Goal: Register for event/course

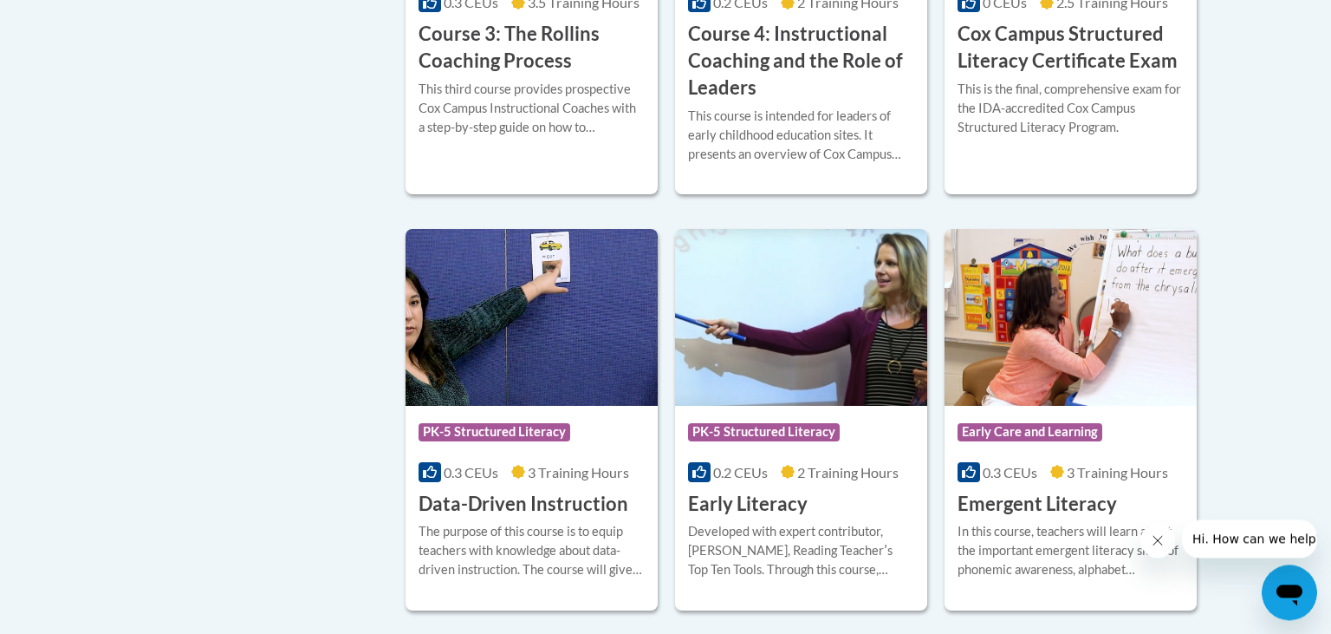
scroll to position [1677, 0]
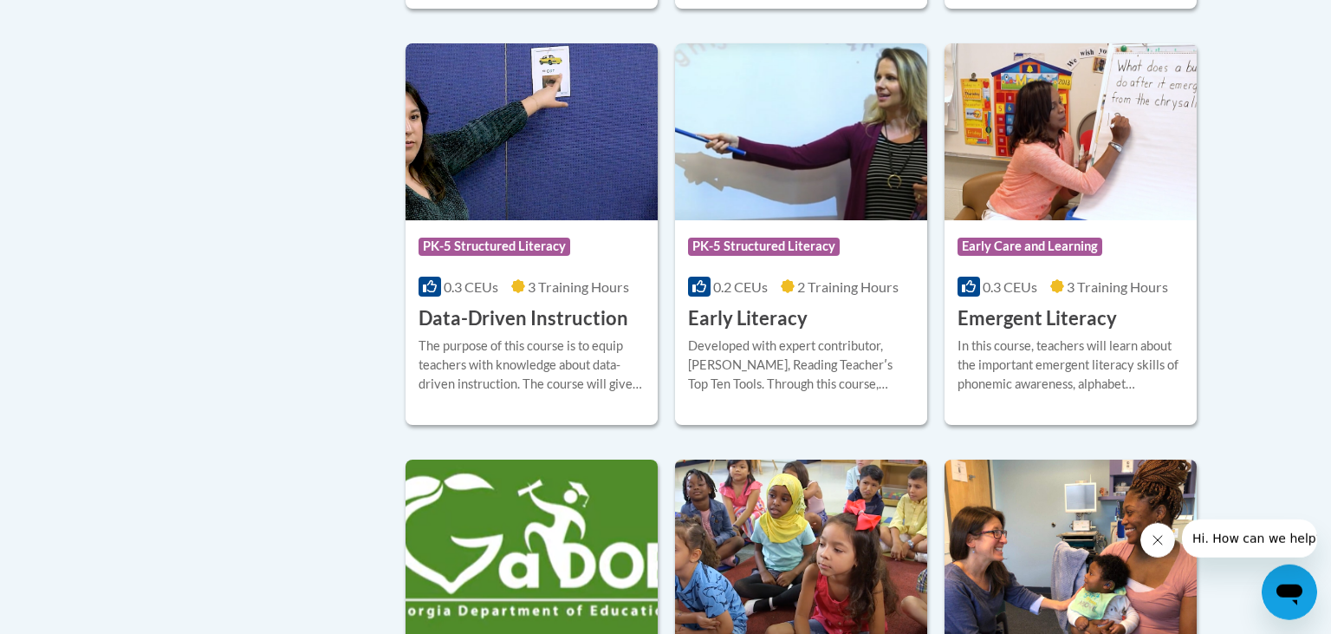
scroll to position [1897, 0]
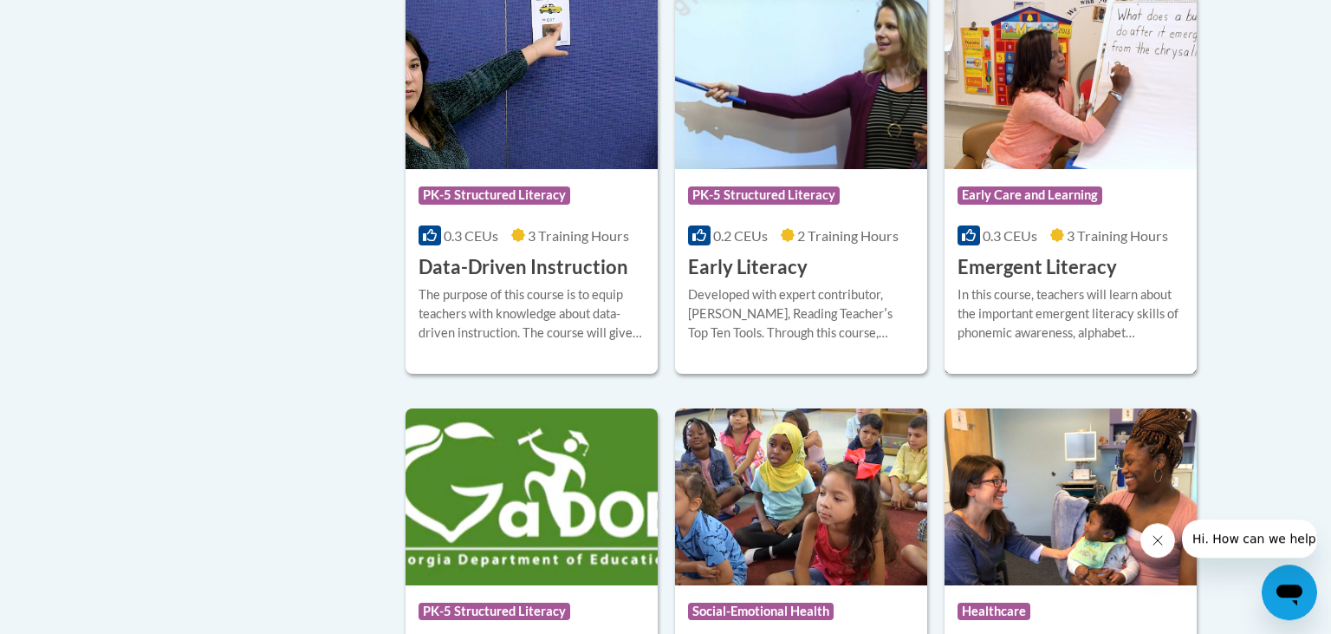
click at [1063, 153] on img at bounding box center [1071, 80] width 252 height 177
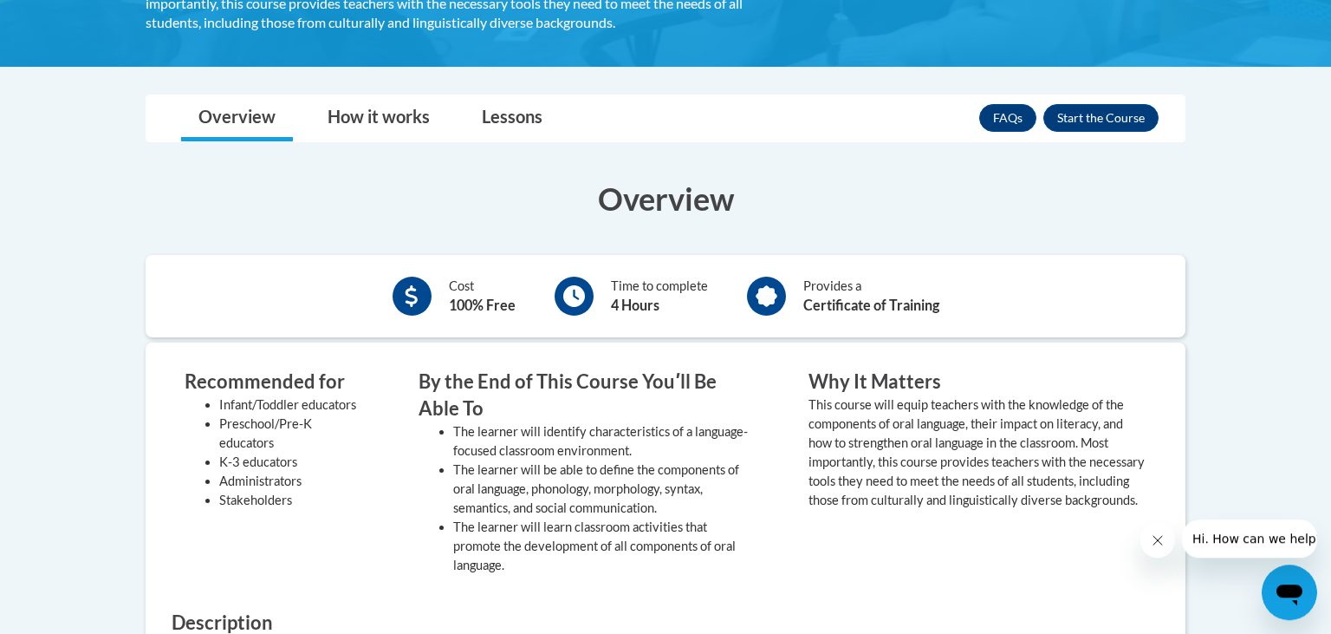
scroll to position [451, 0]
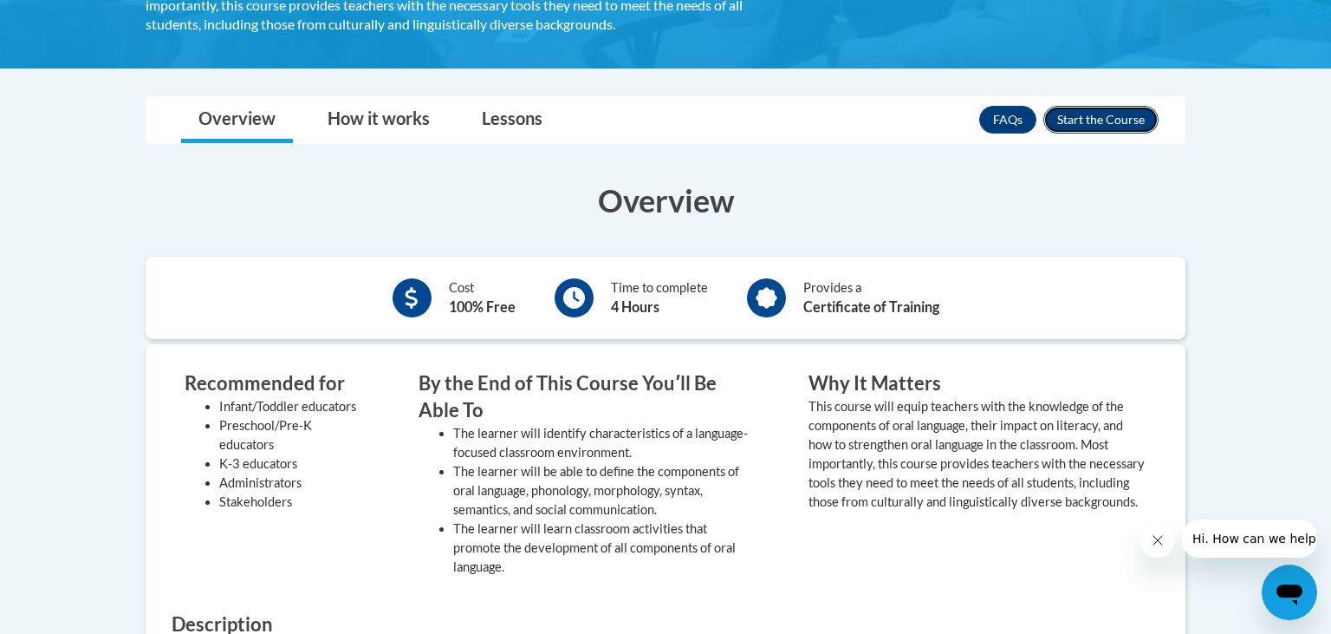
click at [1134, 120] on button "Enroll" at bounding box center [1101, 120] width 115 height 28
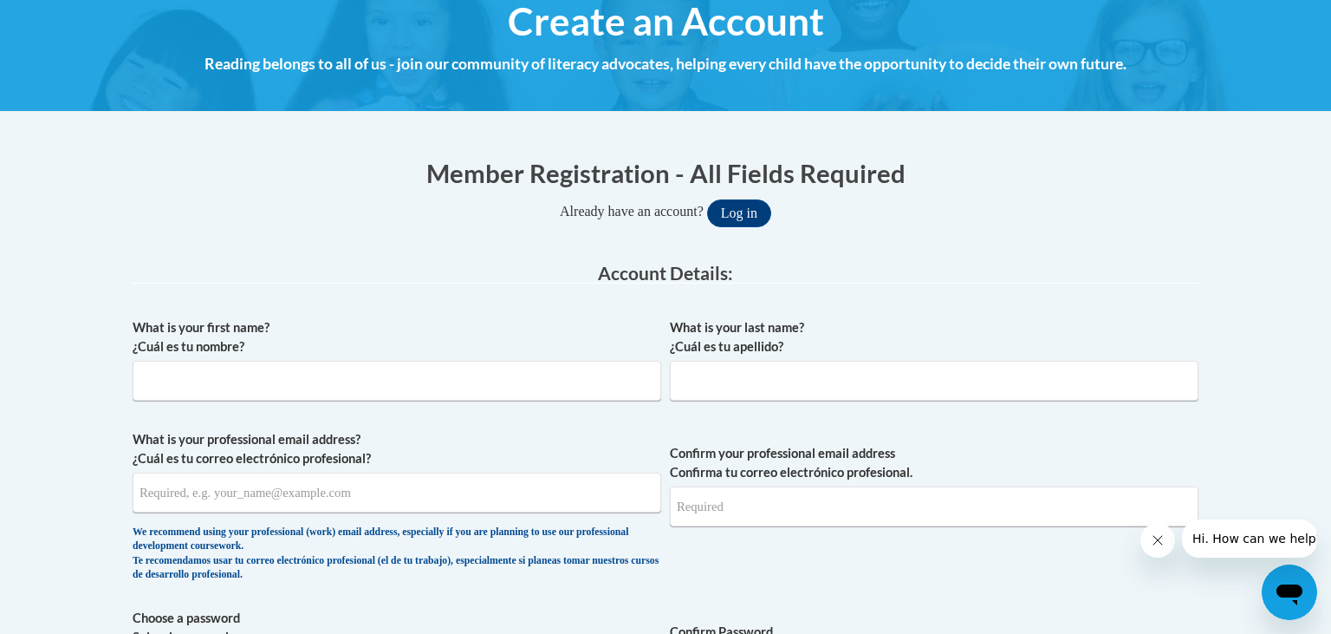
scroll to position [222, 0]
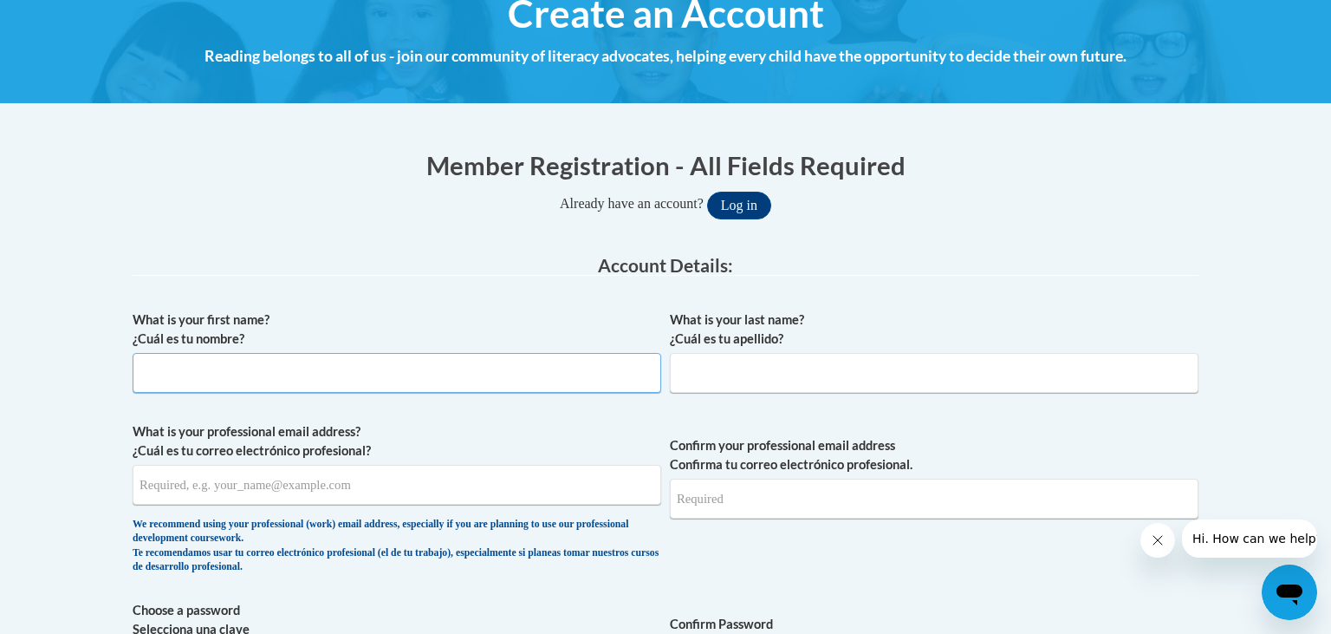
click at [282, 380] on input "What is your first name? ¿Cuál es tu nombre?" at bounding box center [397, 373] width 529 height 40
type input "Stella"
type input "a"
type input "Amedeker"
click at [251, 481] on input "What is your professional email address? ¿Cuál es tu correo electrónico profesi…" at bounding box center [397, 485] width 529 height 40
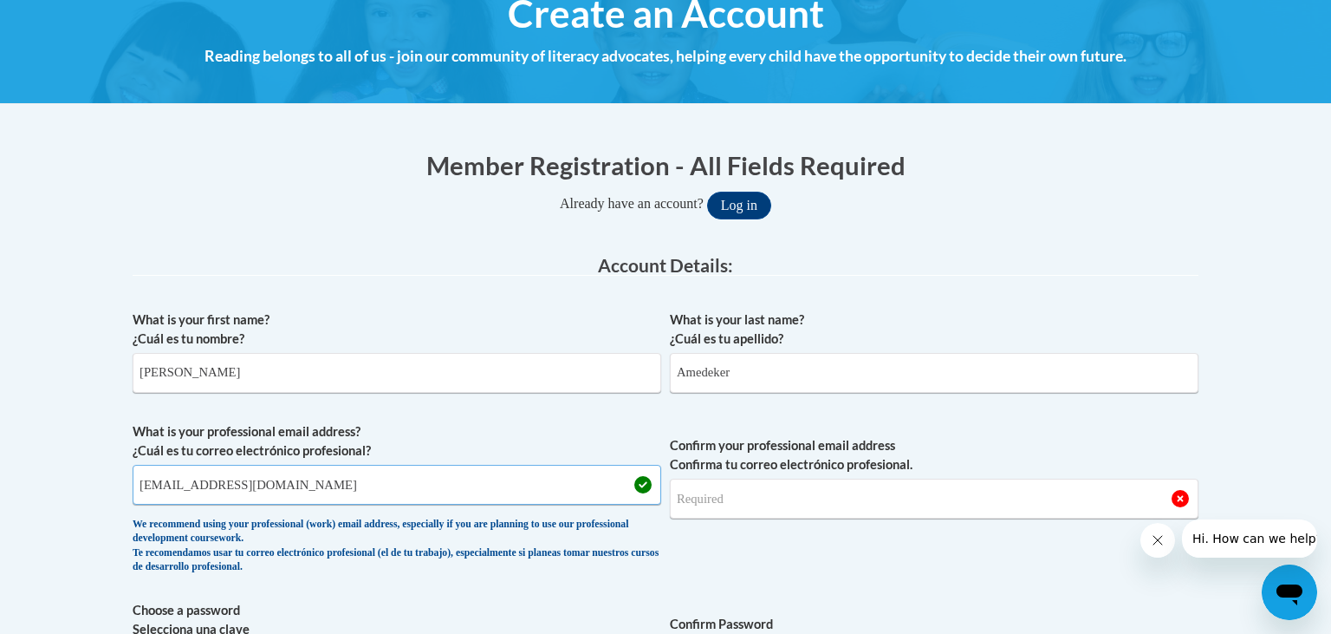
type input "nevame@udel.edu"
click at [837, 508] on input "Confirm your professional email address Confirma tu correo electrónico profesio…" at bounding box center [934, 498] width 529 height 40
type input "nevame@udel.edu"
click at [1149, 258] on legend "Account Details:" at bounding box center [666, 266] width 1066 height 20
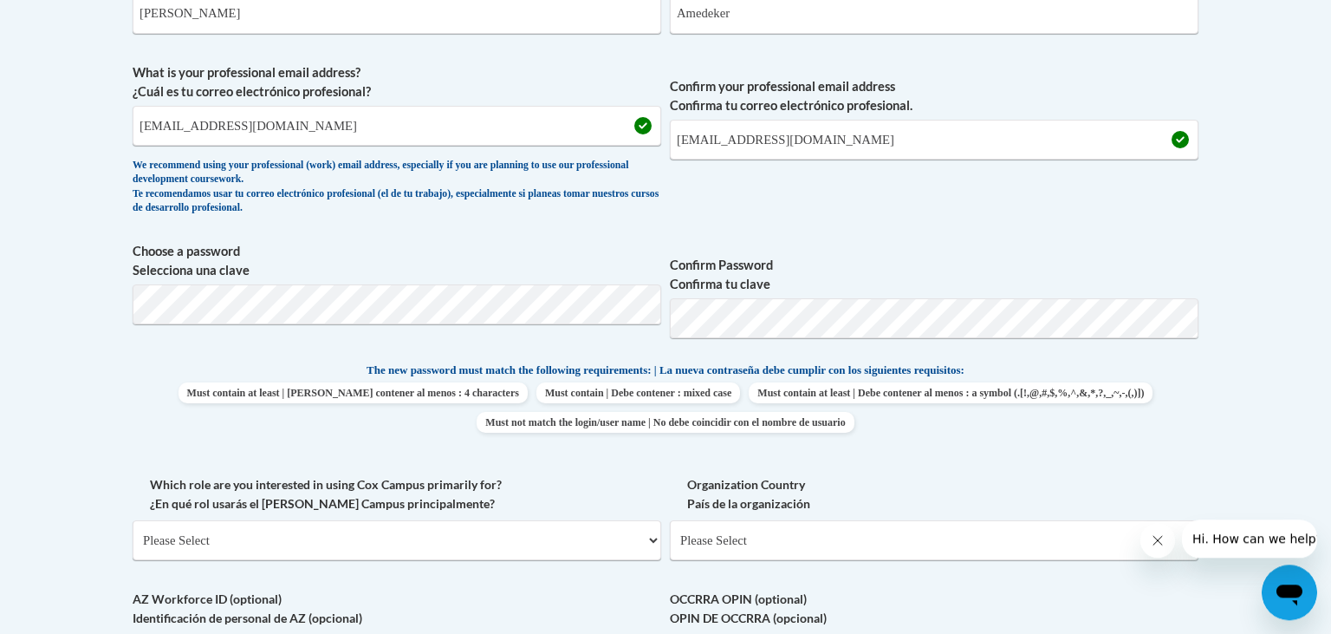
scroll to position [582, 0]
click at [521, 483] on label "Which role are you interested in using Cox Campus primarily for? ¿En qué rol us…" at bounding box center [397, 492] width 529 height 38
click at [521, 518] on select "Please Select College/University | Colegio/Universidad Community/Nonprofit Part…" at bounding box center [397, 538] width 529 height 40
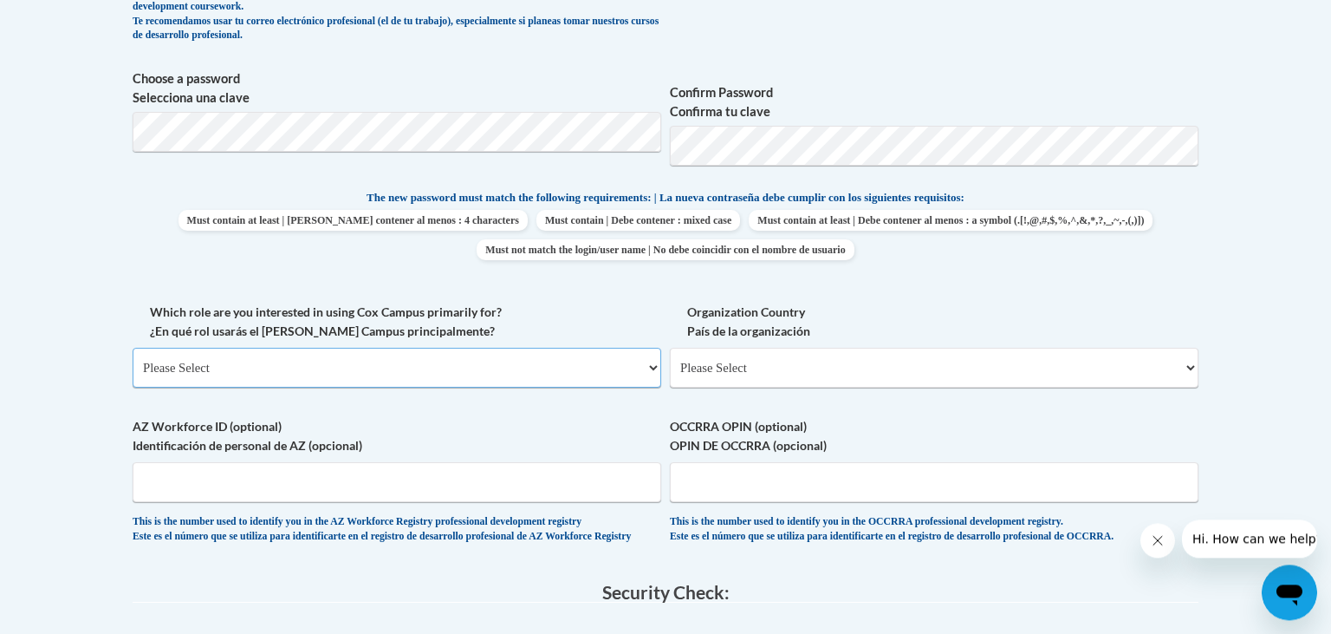
scroll to position [867, 0]
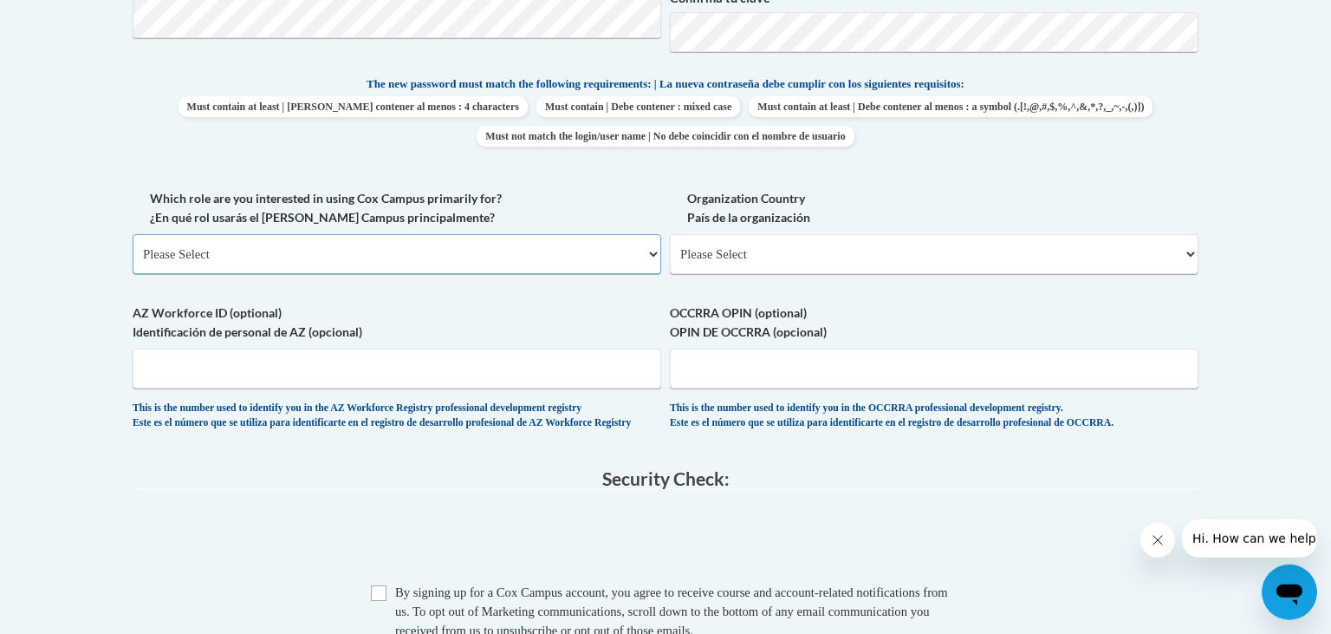
click at [133, 234] on select "Please Select College/University | Colegio/Universidad Community/Nonprofit Part…" at bounding box center [397, 254] width 529 height 40
select select "fbf2d438-af2f-41f8-98f1-81c410e29de3"
click option "Educator | Educador(a)" at bounding box center [0, 0] width 0 height 0
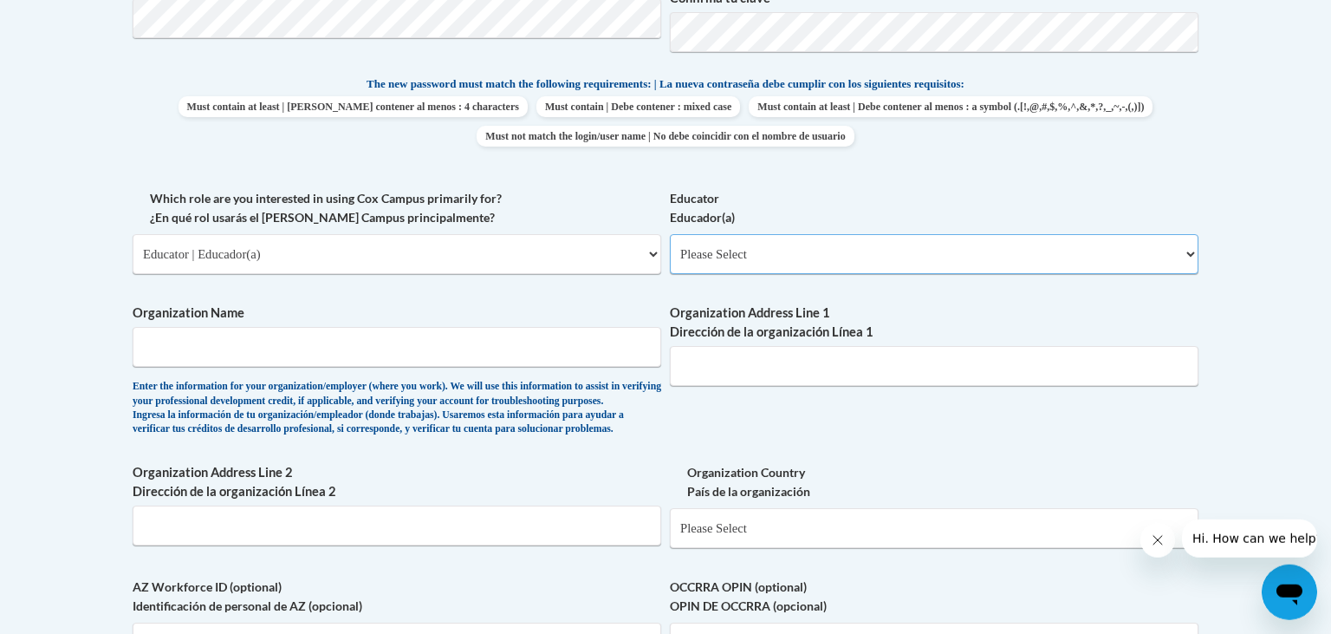
click at [670, 234] on select "Please Select Early Learning/Daycare Teacher/Family Home Care Provider | Maestr…" at bounding box center [934, 254] width 529 height 40
select select "5e2af403-4f2c-4e49-a02f-103e55d7b75b"
click option "Early Learning/Daycare Teacher/Family Home Care Provider | Maestro(a) de educac…" at bounding box center [0, 0] width 0 height 0
click at [670, 234] on select "Please Select Early Learning/Daycare Teacher/Family Home Care Provider | Maestr…" at bounding box center [934, 254] width 529 height 40
click option "Early Learning/Daycare Teacher/Family Home Care Provider | Maestro(a) de educac…" at bounding box center [0, 0] width 0 height 0
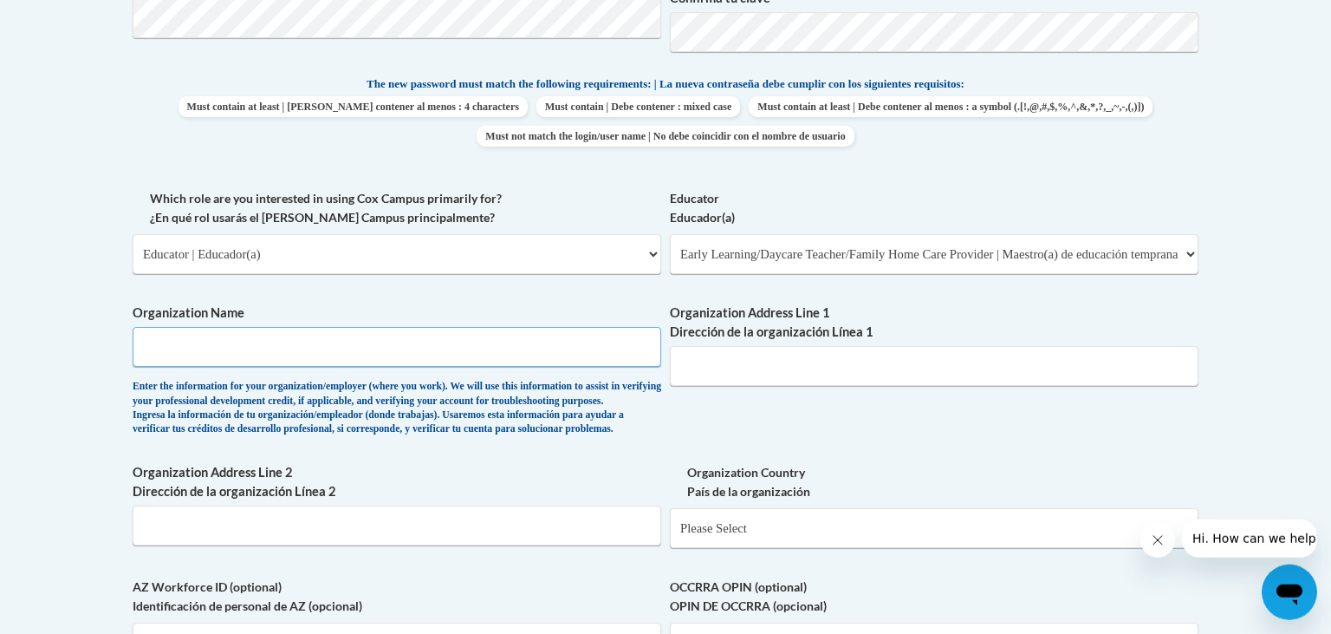
click at [471, 343] on input "Organization Name" at bounding box center [397, 347] width 529 height 40
type input "Early Learning Centre, UD"
click at [784, 374] on input "Organization Address Line 1 Dirección de la organización Línea 1" at bounding box center [934, 366] width 529 height 40
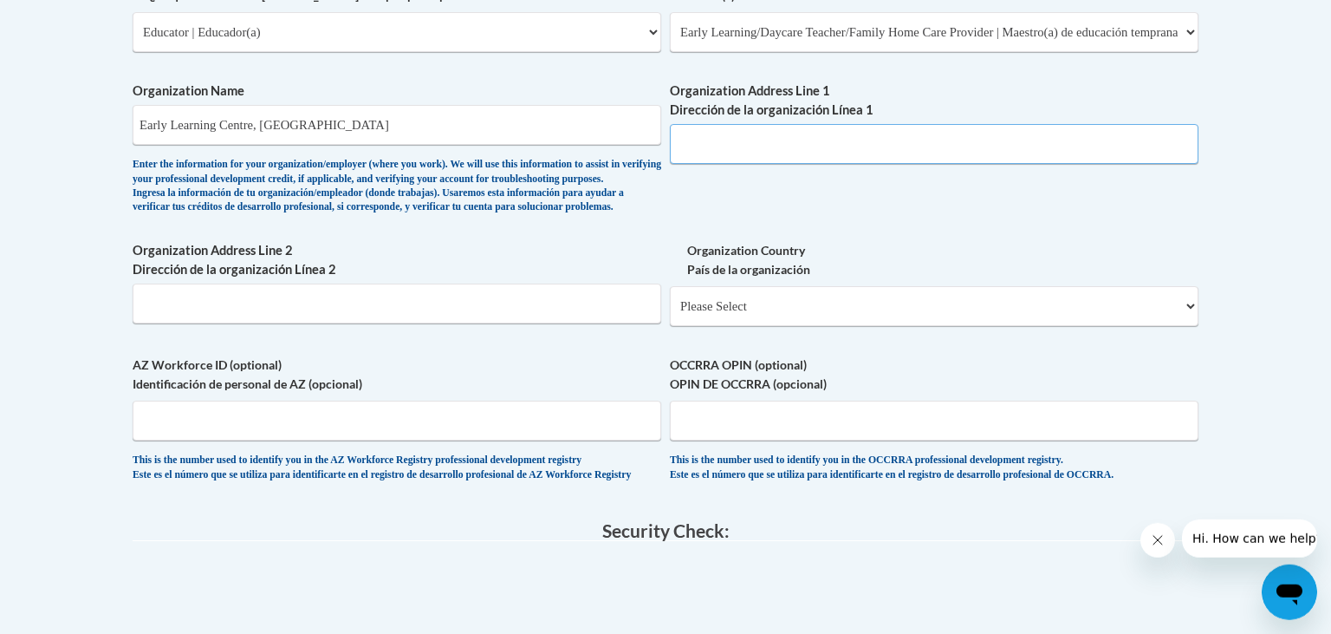
scroll to position [1099, 0]
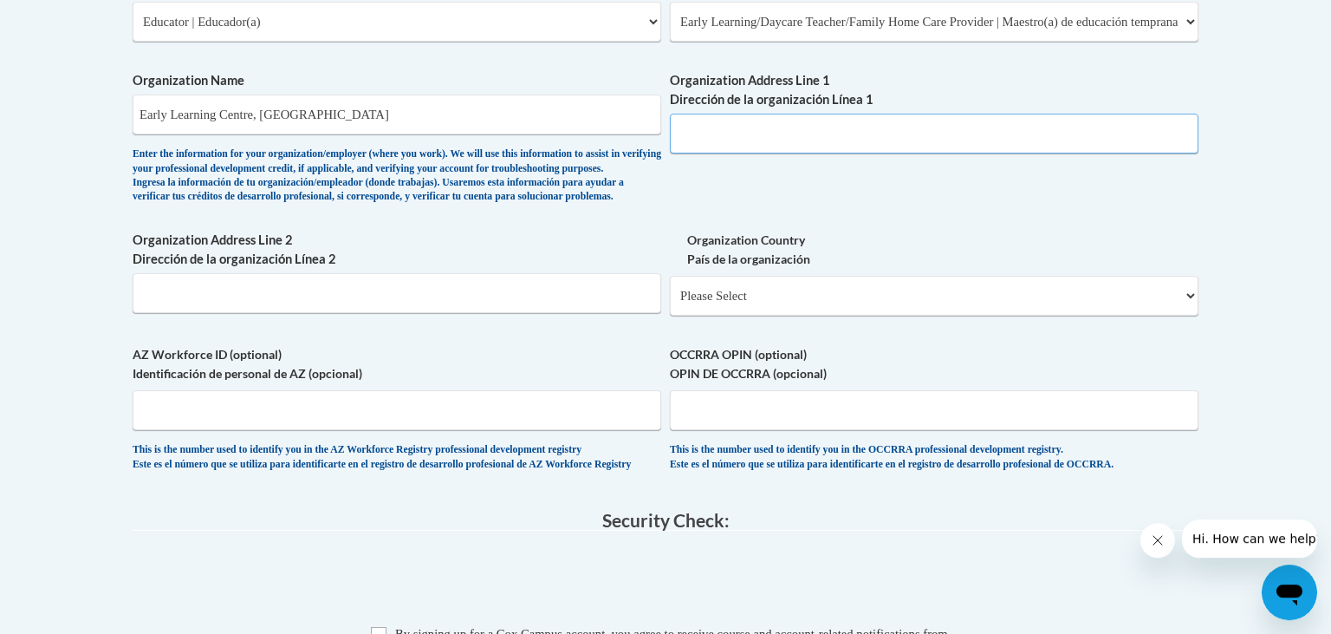
click at [741, 123] on input "Organization Address Line 1 Dirección de la organización Línea 1" at bounding box center [934, 134] width 529 height 40
paste input "489 Wyoming Road"
type input "489 Wyoming Road"
click at [468, 313] on input "Organization Address Line 2 Dirección de la organización Línea 2" at bounding box center [397, 293] width 529 height 40
type input "Newark"
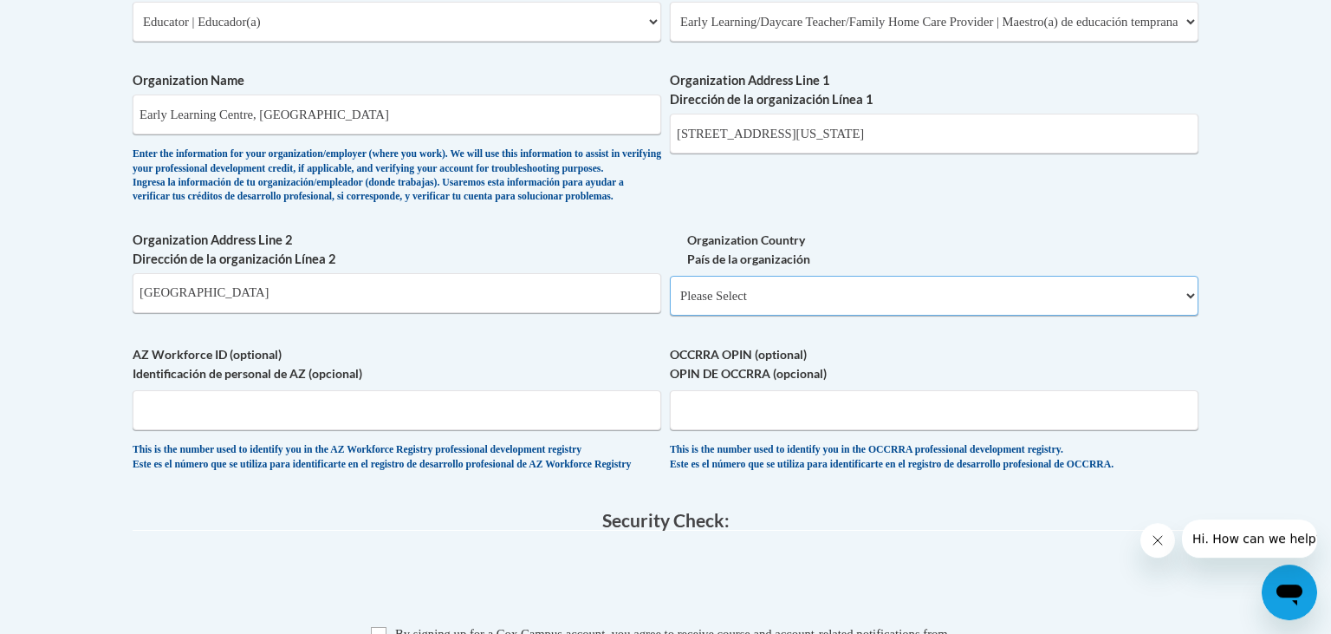
click at [670, 276] on select "Please Select United States | Estados Unidos Outside of the United States | Fue…" at bounding box center [934, 296] width 529 height 40
select select "ad49bcad-a171-4b2e-b99c-48b446064914"
click option "United States | Estados Unidos" at bounding box center [0, 0] width 0 height 0
select select
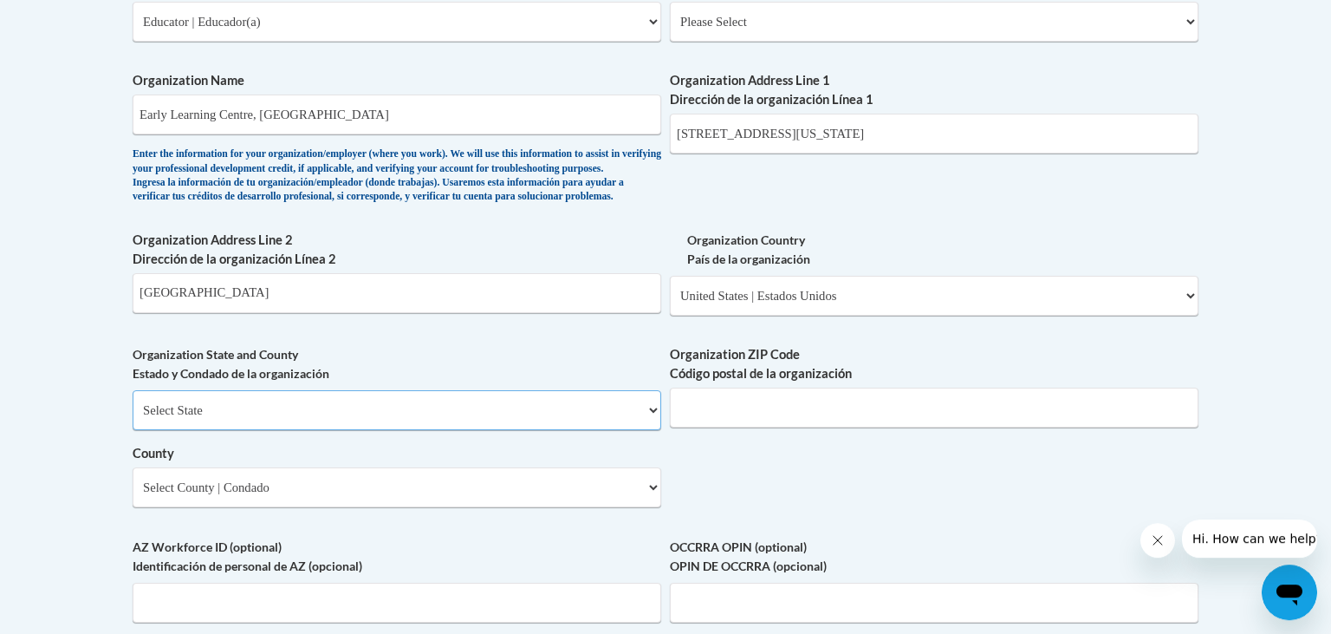
click at [133, 390] on select "Select State Alabama Alaska Arizona Arkansas California Colorado Connecticut De…" at bounding box center [397, 410] width 529 height 40
select select "Delaware"
click option "Delaware" at bounding box center [0, 0] width 0 height 0
click at [794, 427] on input "Organization ZIP Code Código postal de la organización" at bounding box center [934, 407] width 529 height 40
paste input "19716"
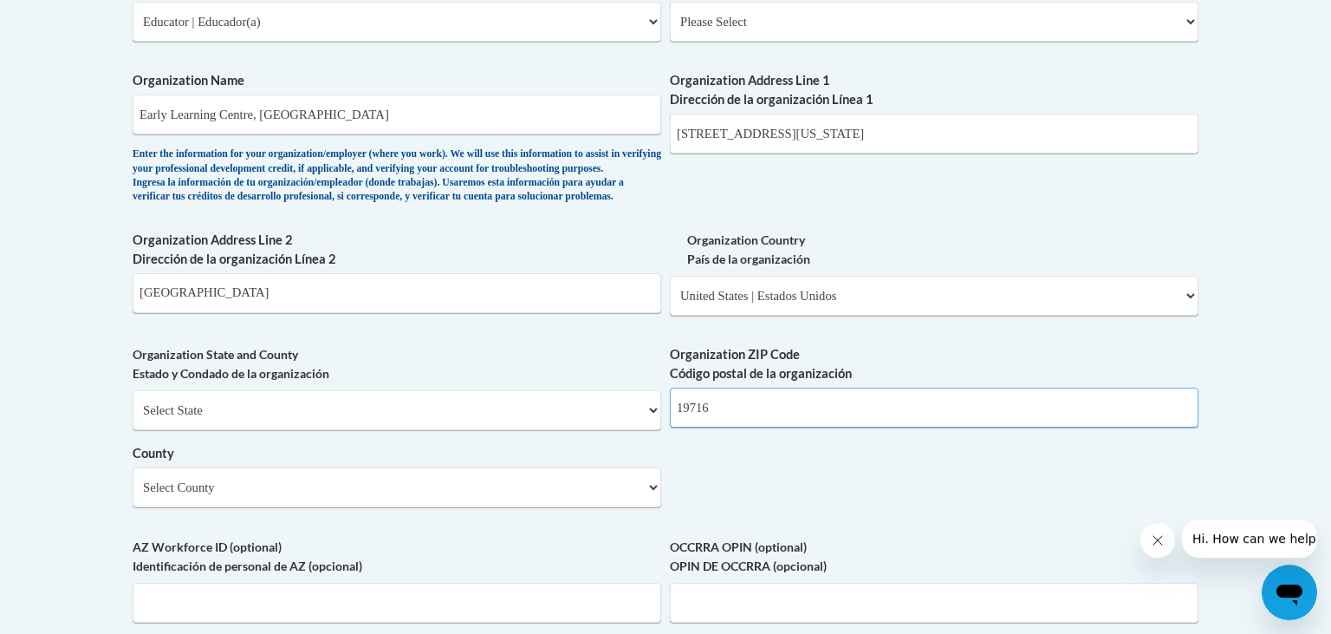
type input "19716"
click at [133, 467] on select "Select County Kent New Castle Sussex" at bounding box center [397, 487] width 529 height 40
select select "New Castle"
click option "New Castle" at bounding box center [0, 0] width 0 height 0
click at [859, 510] on div "What is your first name? ¿Cuál es tu nombre? Stella What is your last name? ¿Cu…" at bounding box center [666, 53] width 1066 height 1257
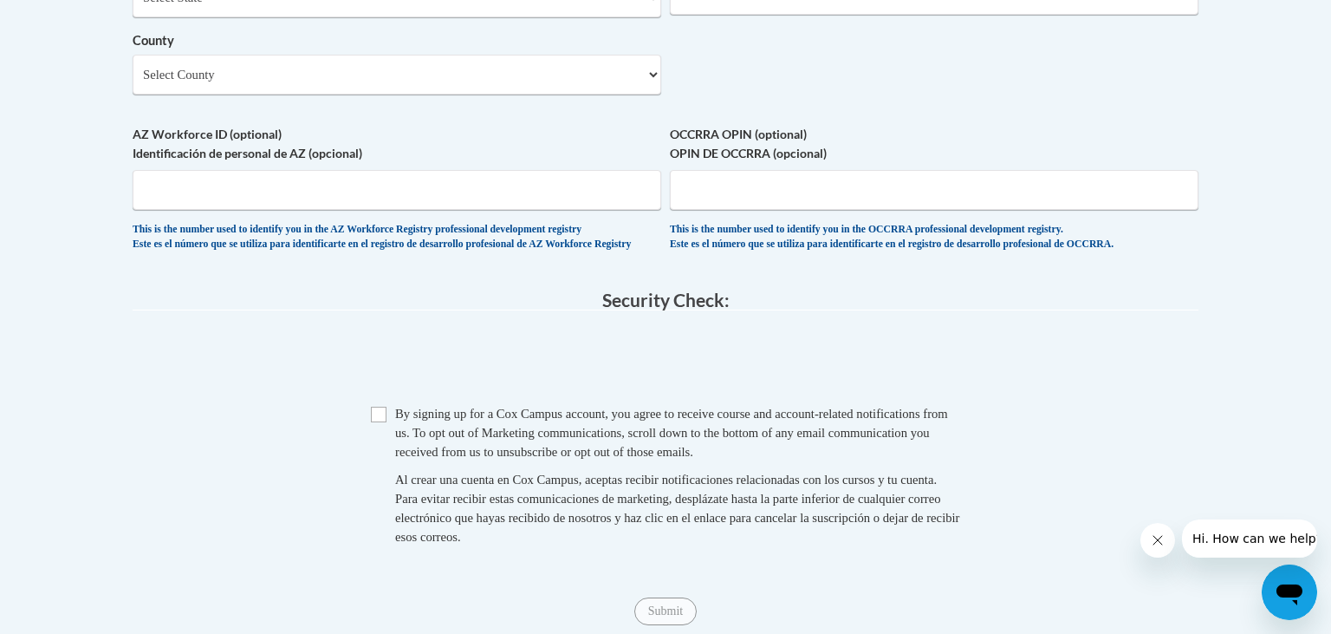
scroll to position [1532, 0]
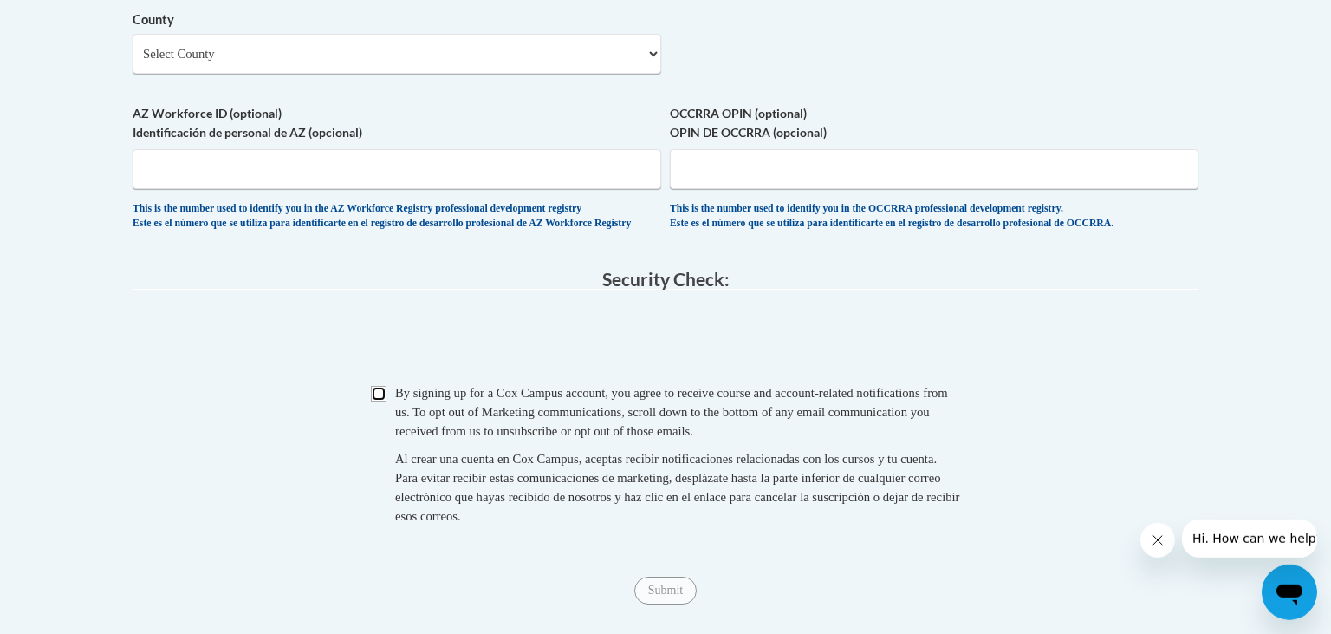
click at [386, 401] on input "Checkbox" at bounding box center [379, 394] width 16 height 16
checkbox input "true"
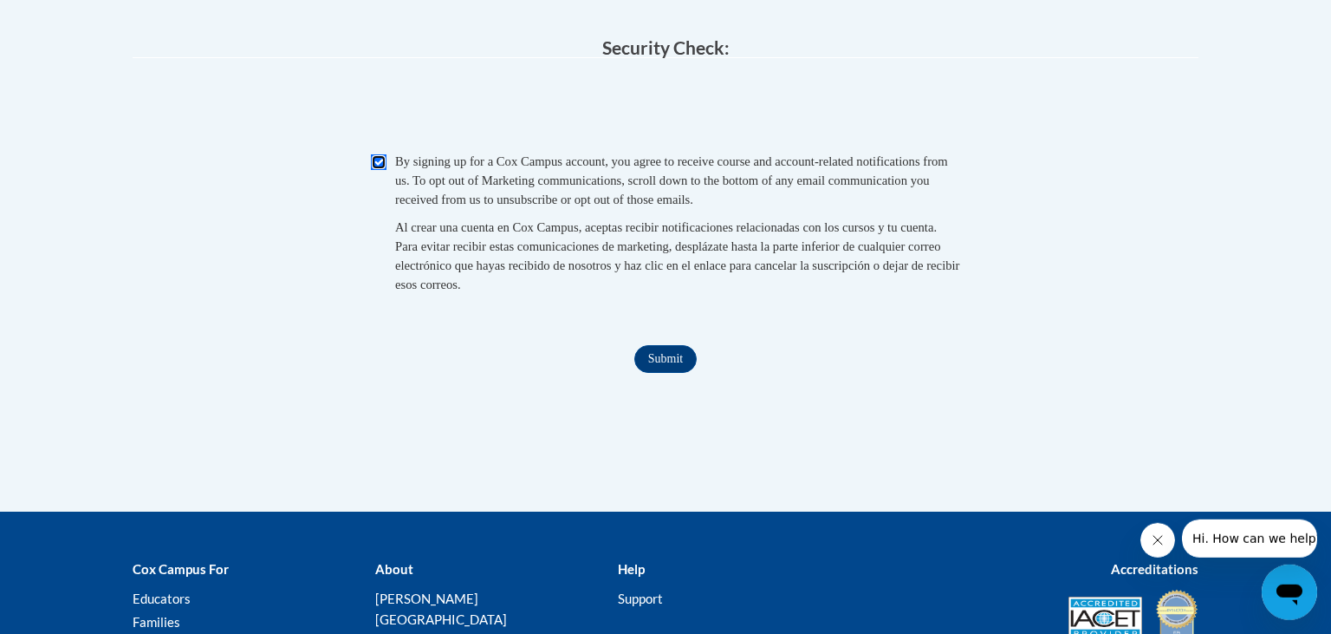
scroll to position [1765, 0]
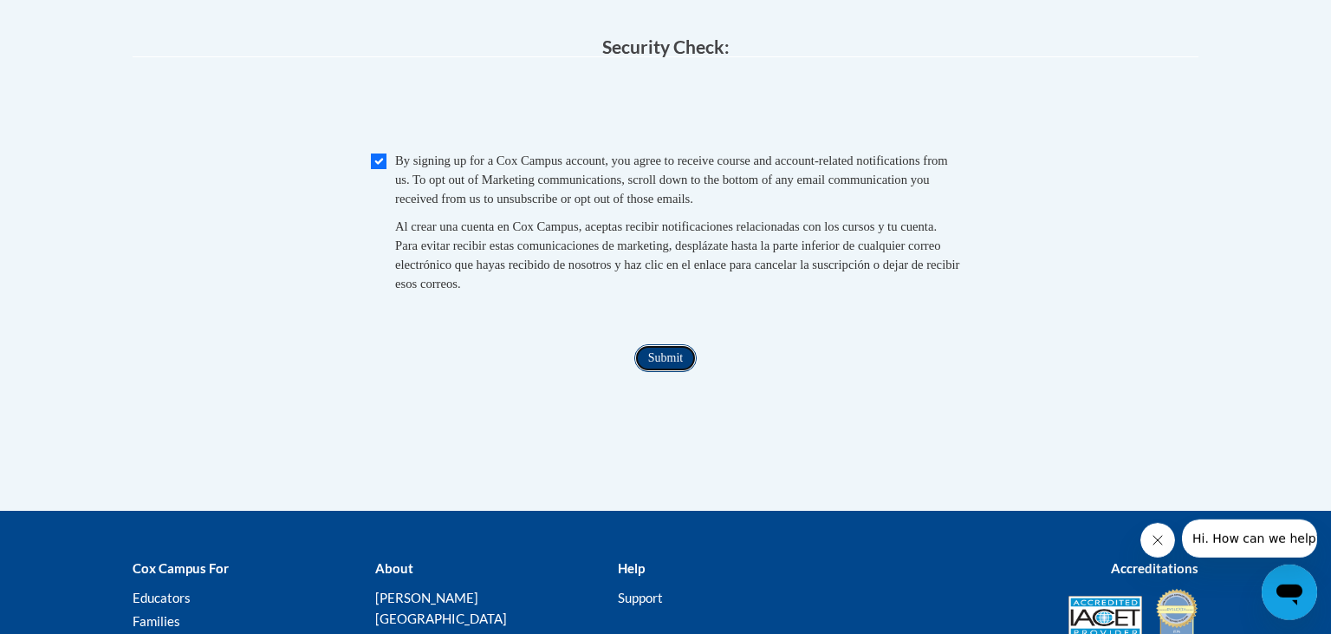
click at [676, 372] on input "Submit" at bounding box center [665, 358] width 62 height 28
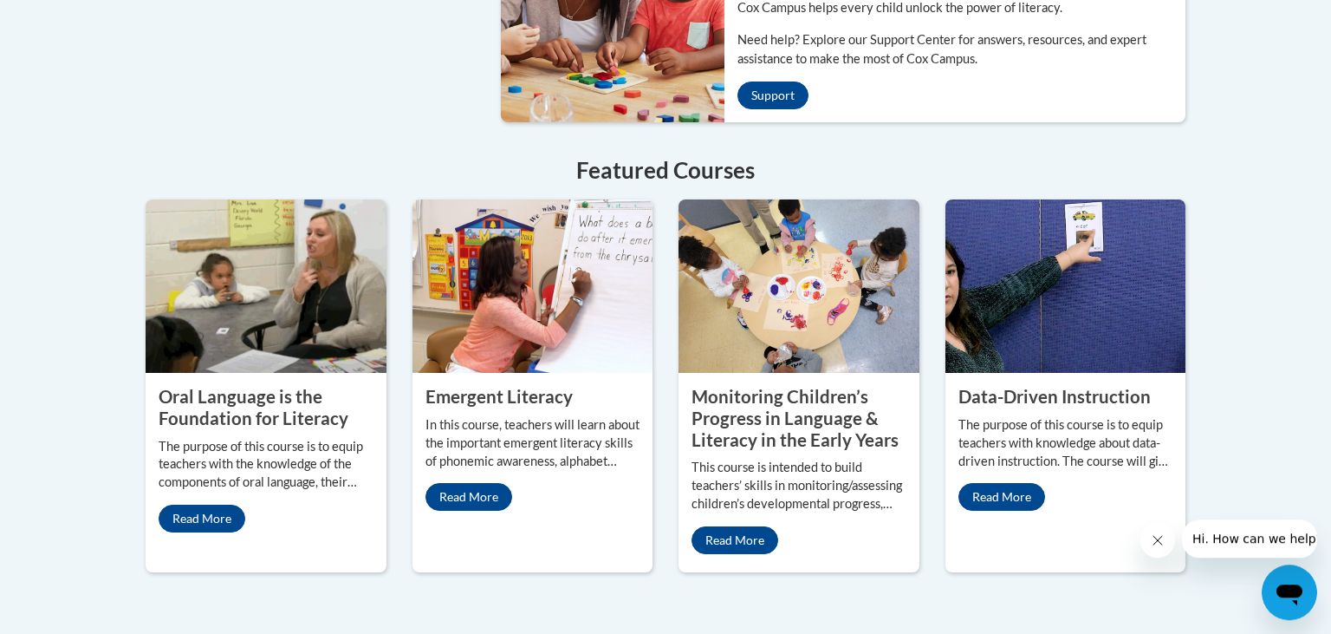
scroll to position [1510, 0]
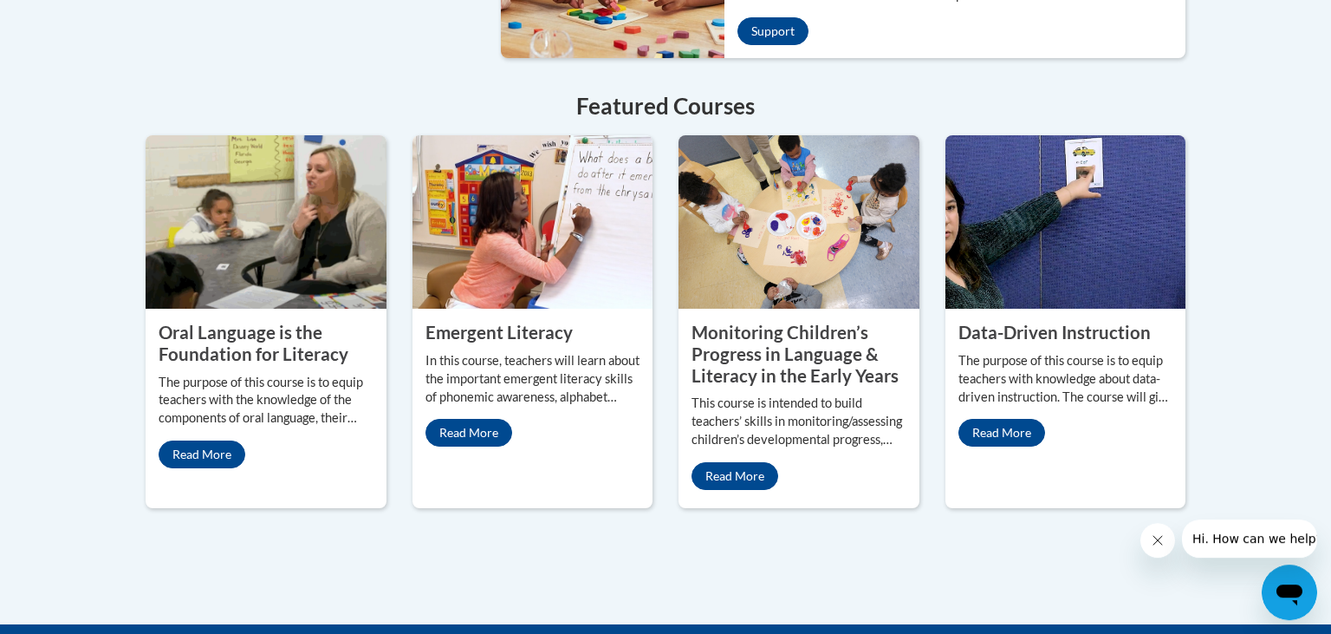
click at [246, 322] on property "Oral Language is the Foundation for Literacy" at bounding box center [254, 343] width 190 height 42
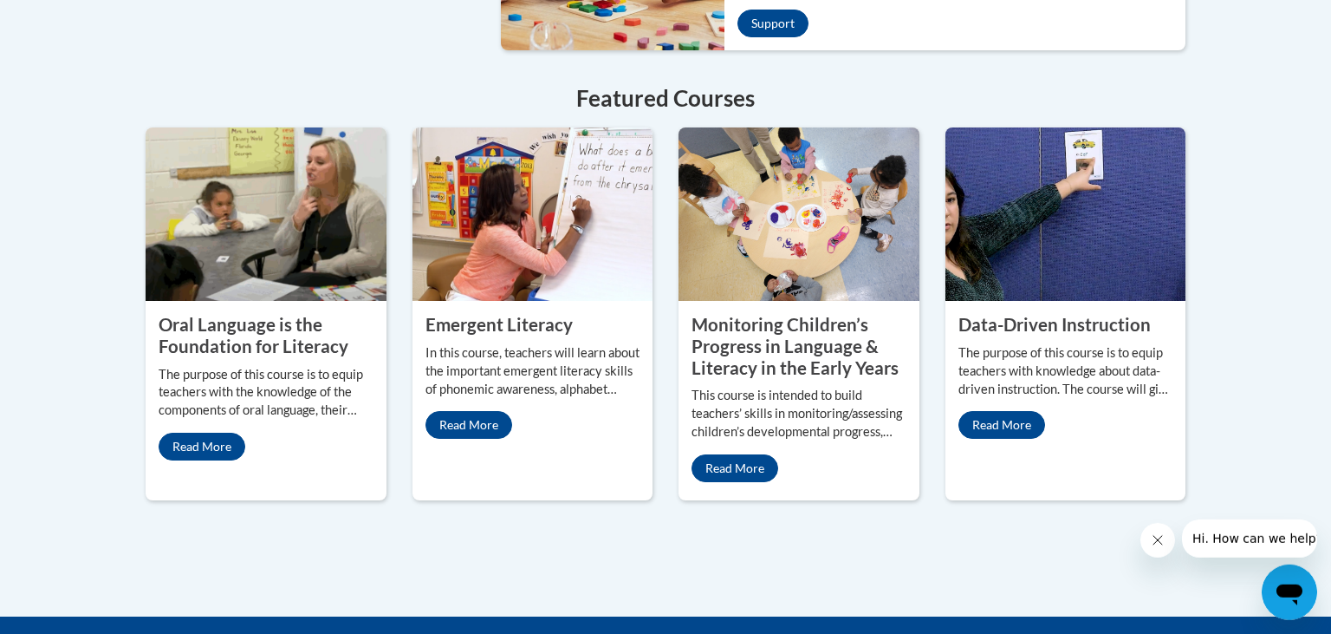
scroll to position [1525, 0]
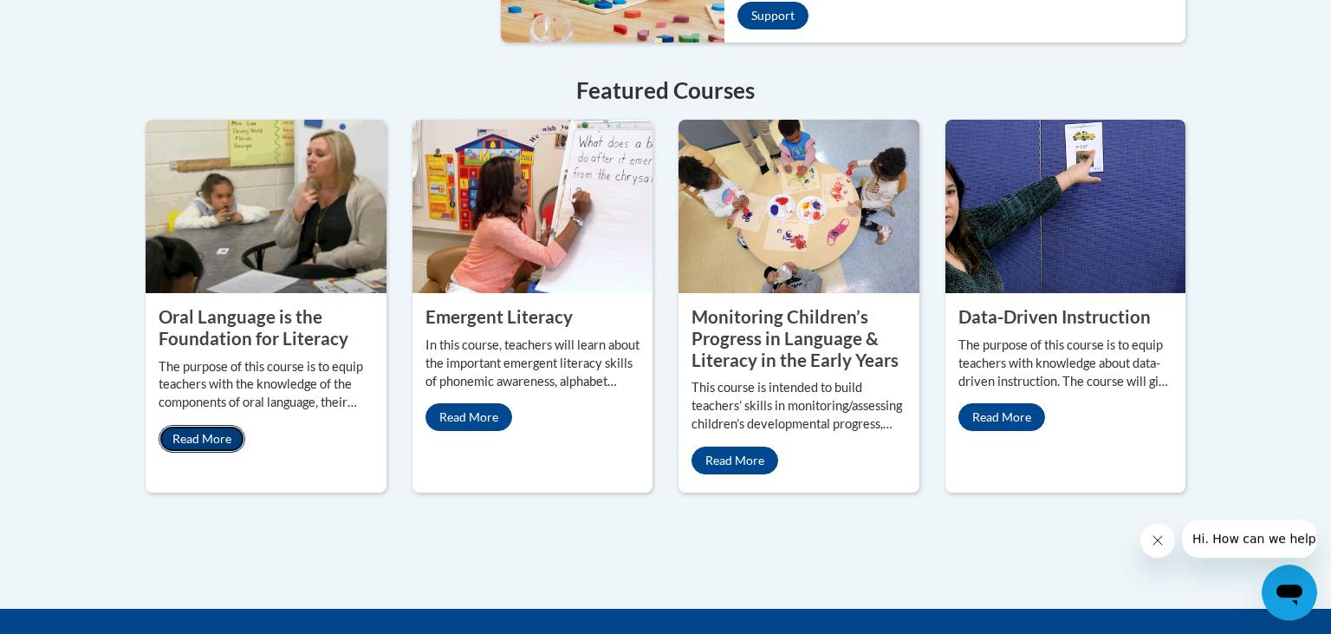
click at [219, 425] on link "Read More" at bounding box center [202, 439] width 87 height 28
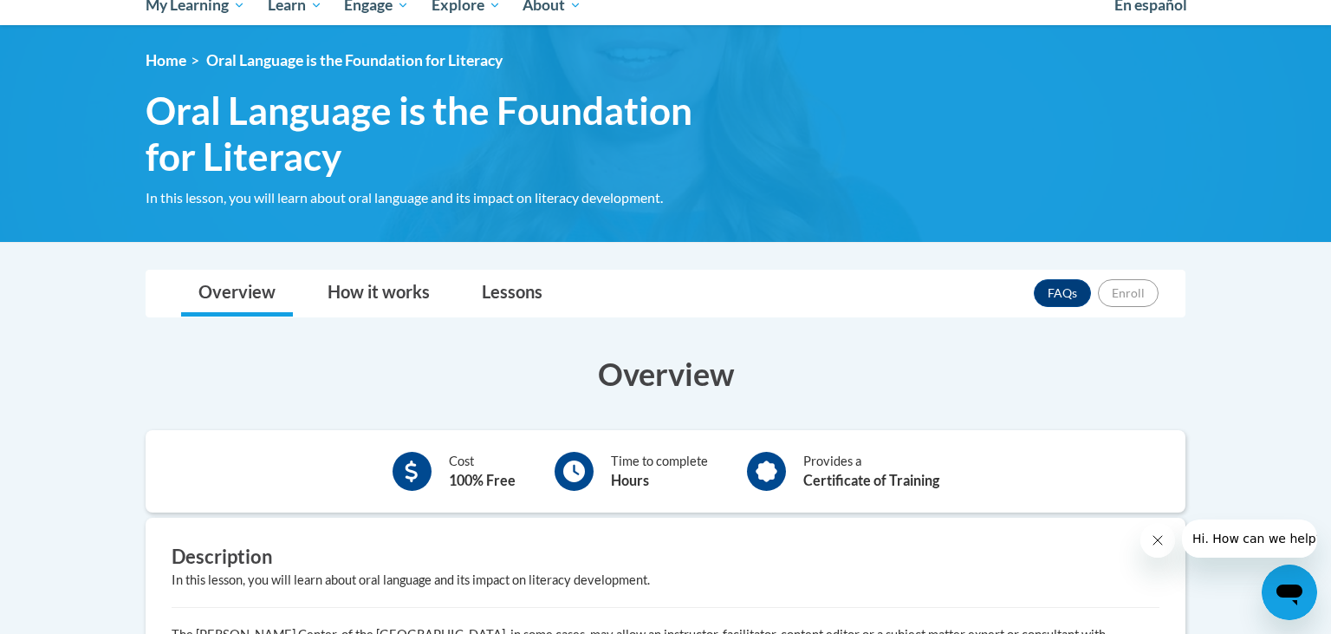
scroll to position [182, 0]
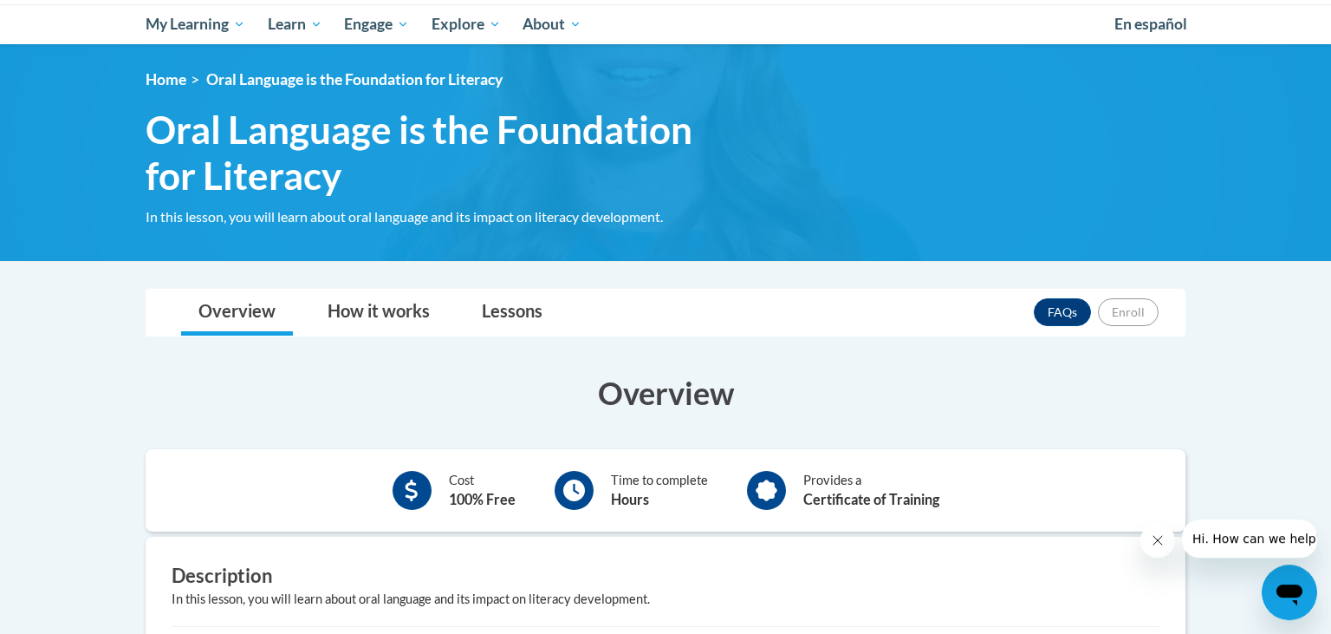
click at [782, 375] on h3 "Overview" at bounding box center [666, 392] width 1040 height 43
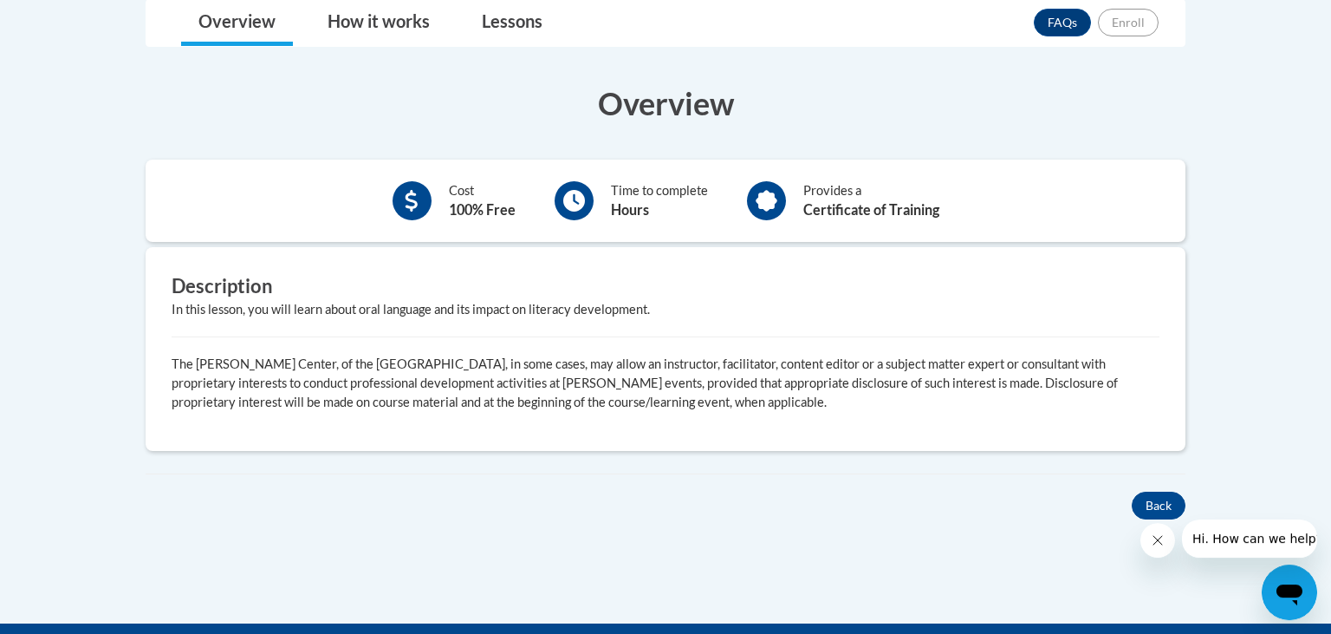
scroll to position [465, 0]
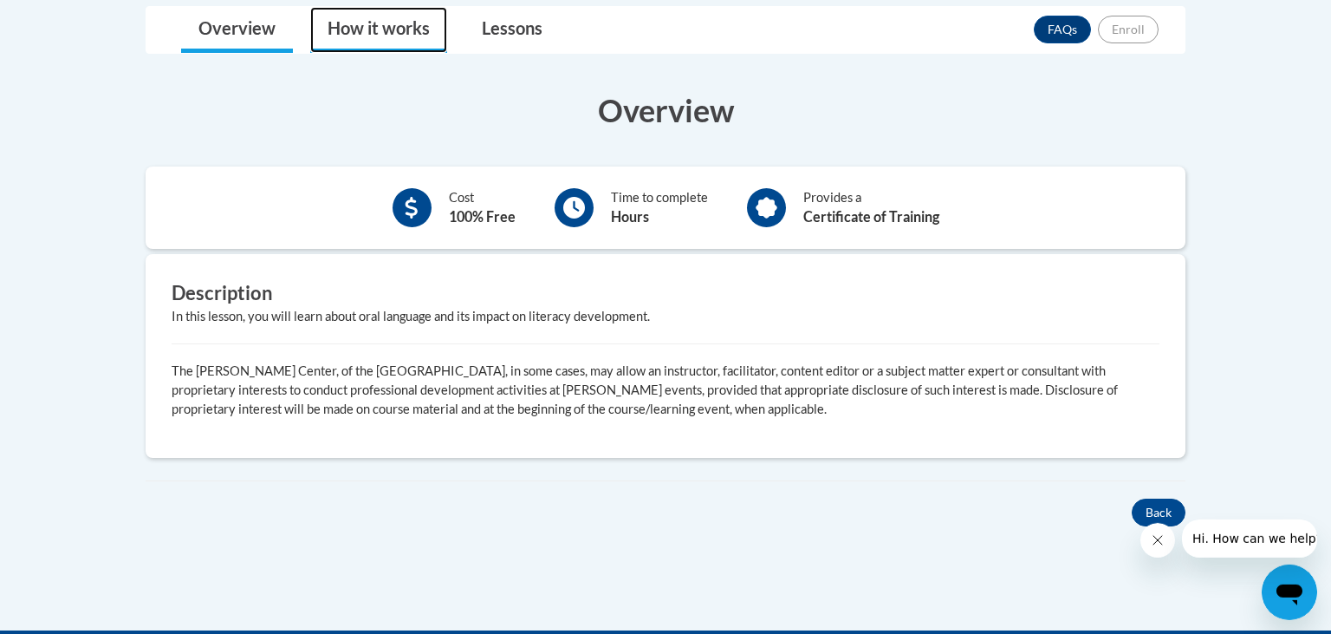
click at [391, 30] on link "How it works" at bounding box center [378, 30] width 137 height 46
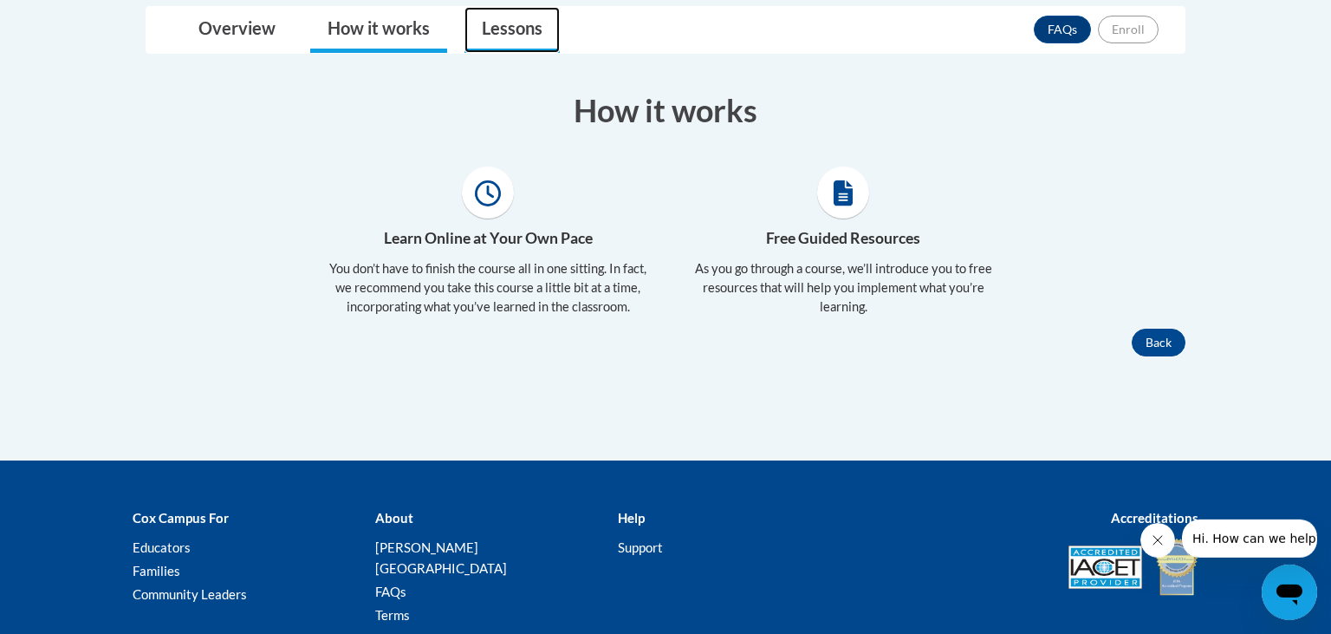
click at [521, 36] on link "Lessons" at bounding box center [512, 30] width 95 height 46
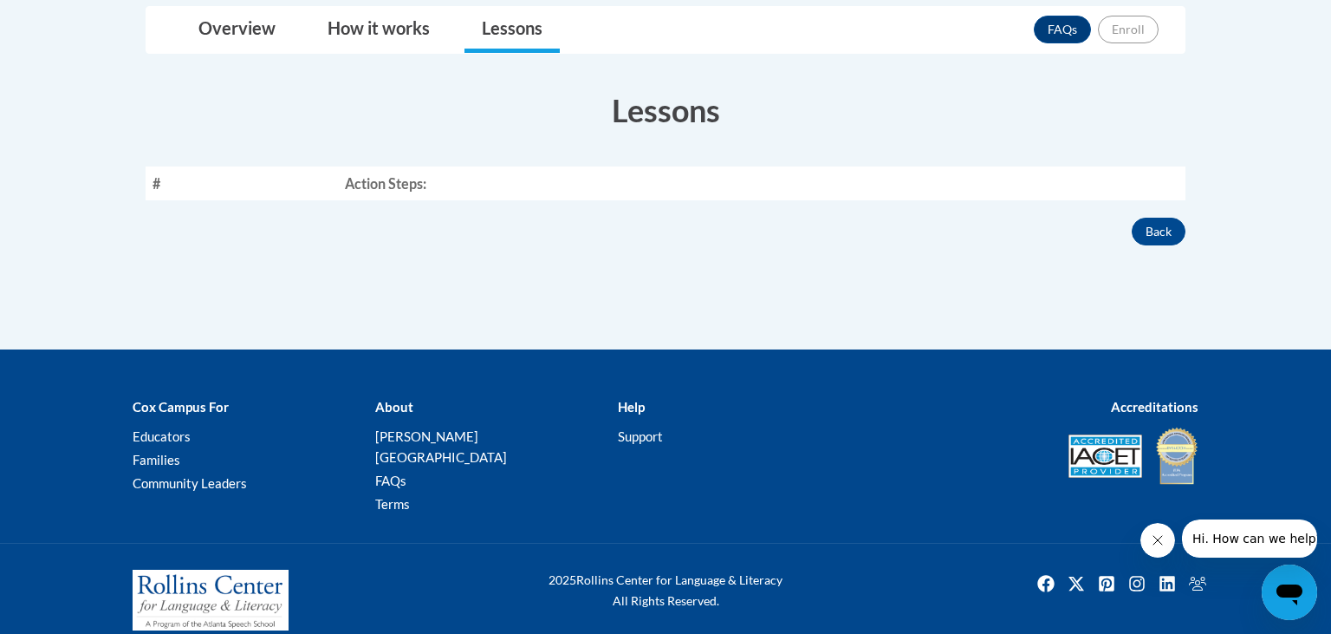
click at [380, 182] on th "Action Steps:" at bounding box center [762, 183] width 848 height 34
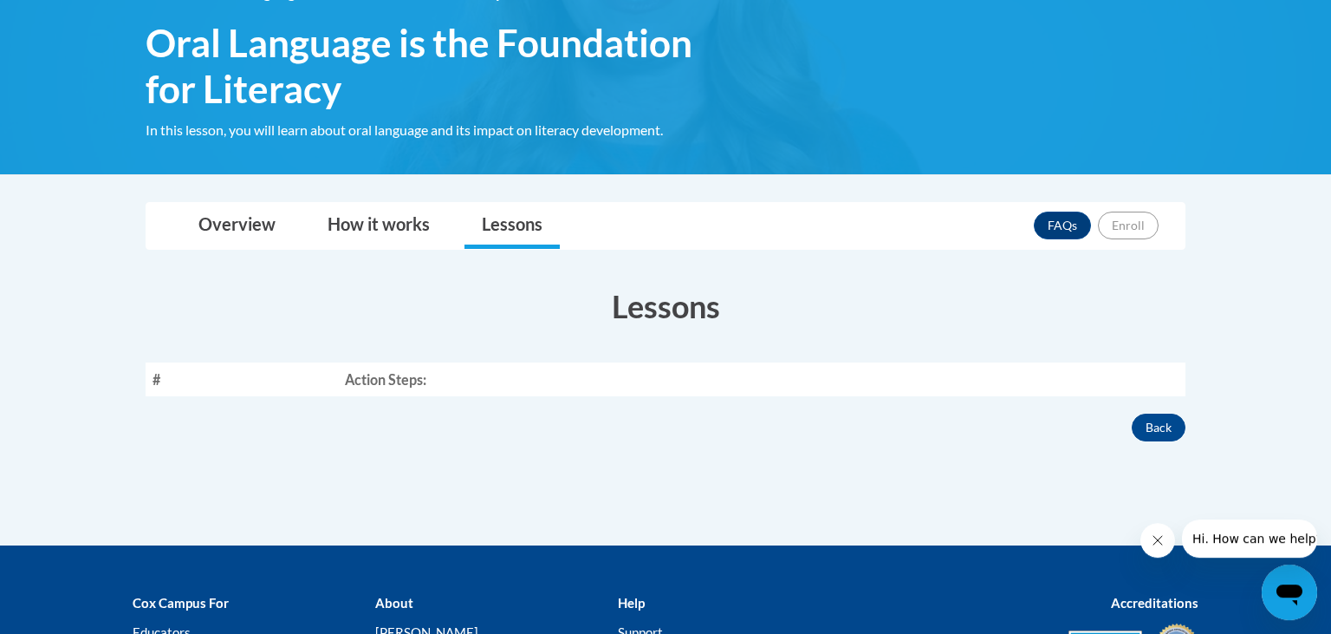
scroll to position [260, 0]
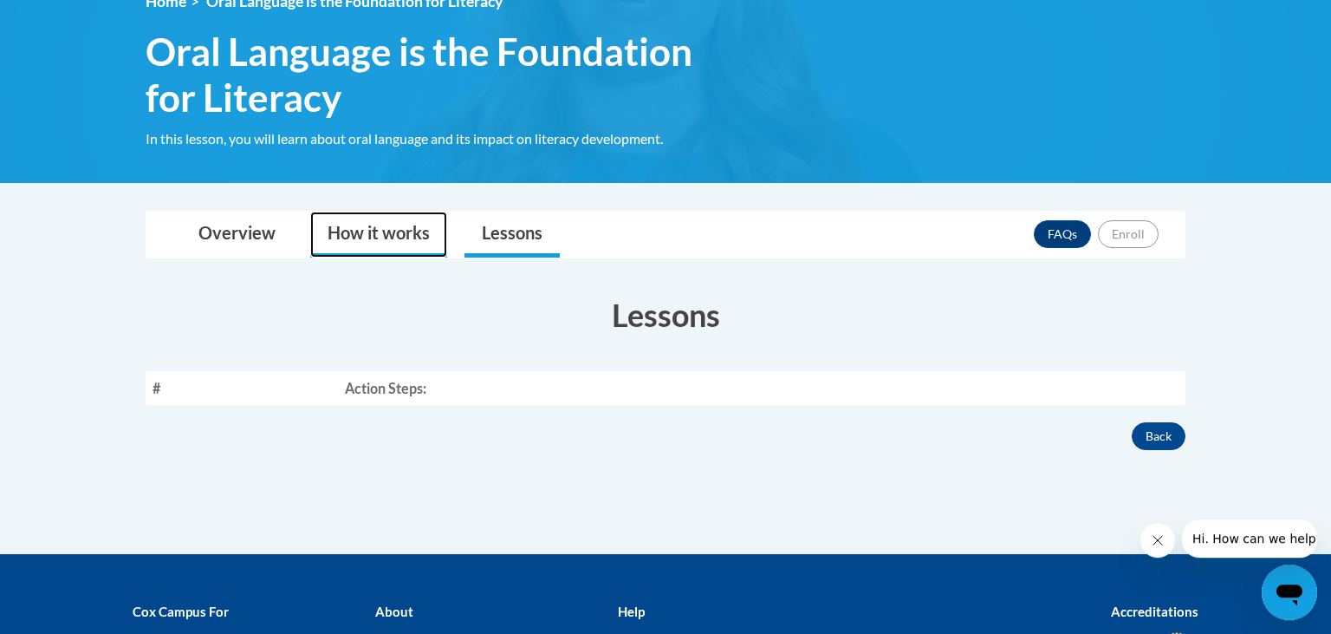
click at [424, 237] on link "How it works" at bounding box center [378, 234] width 137 height 46
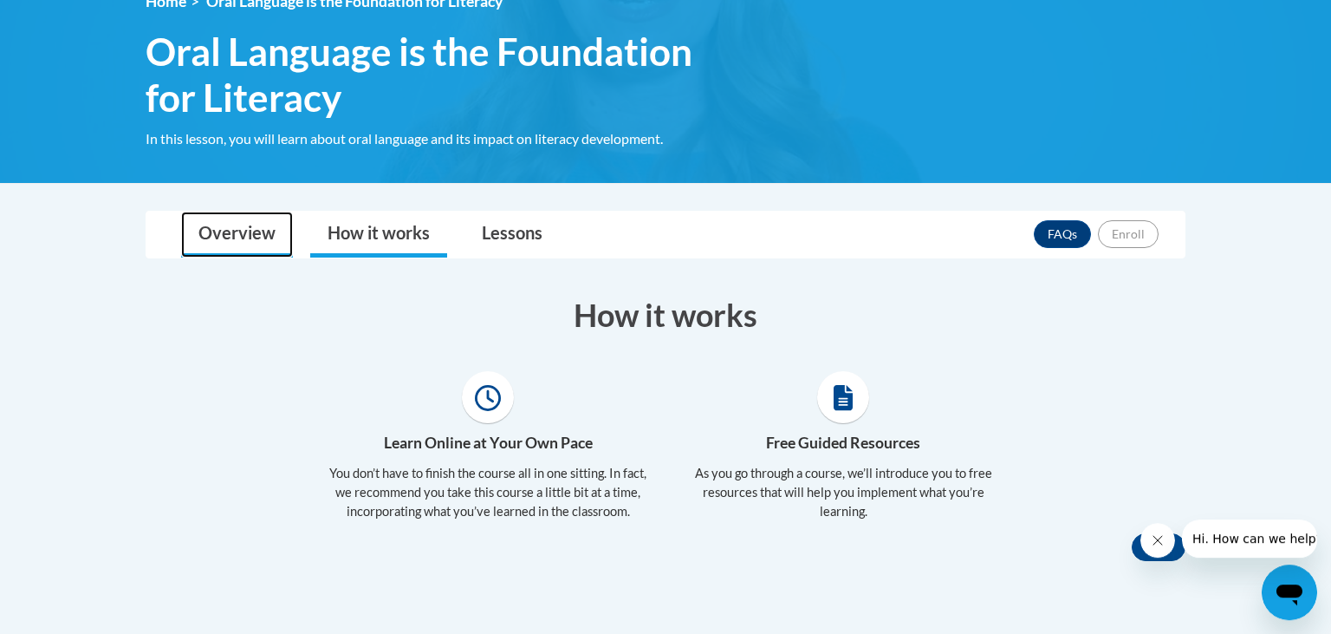
click at [213, 223] on link "Overview" at bounding box center [237, 234] width 112 height 46
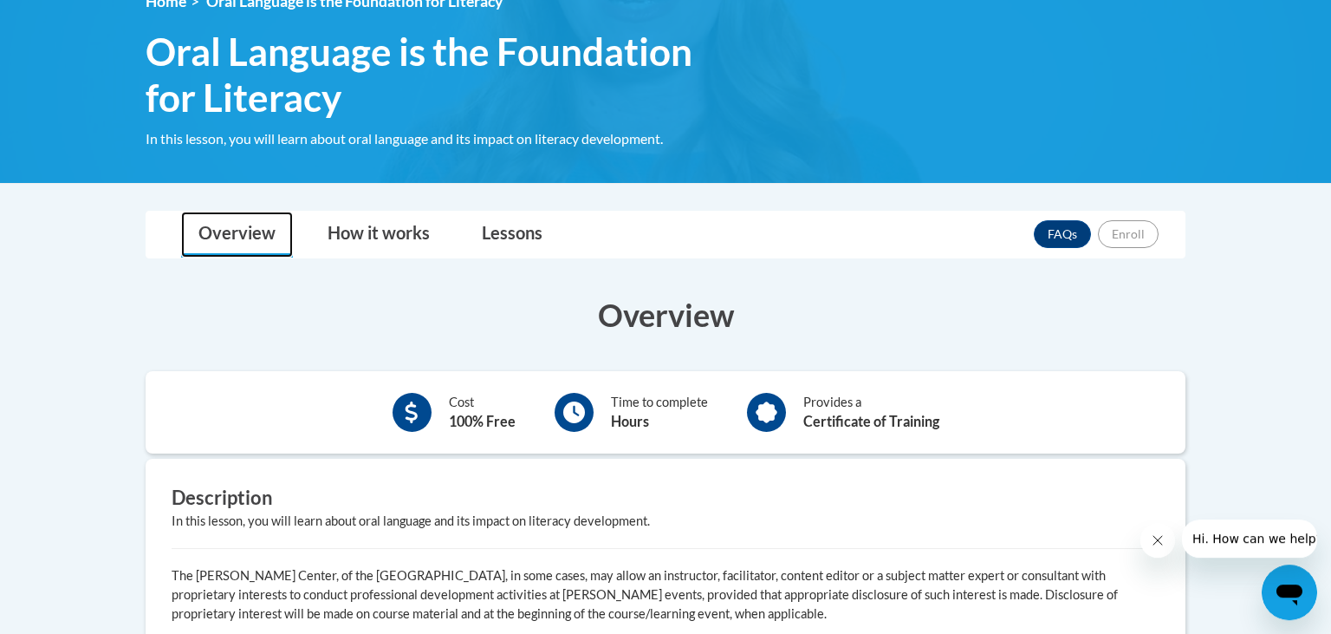
scroll to position [0, 0]
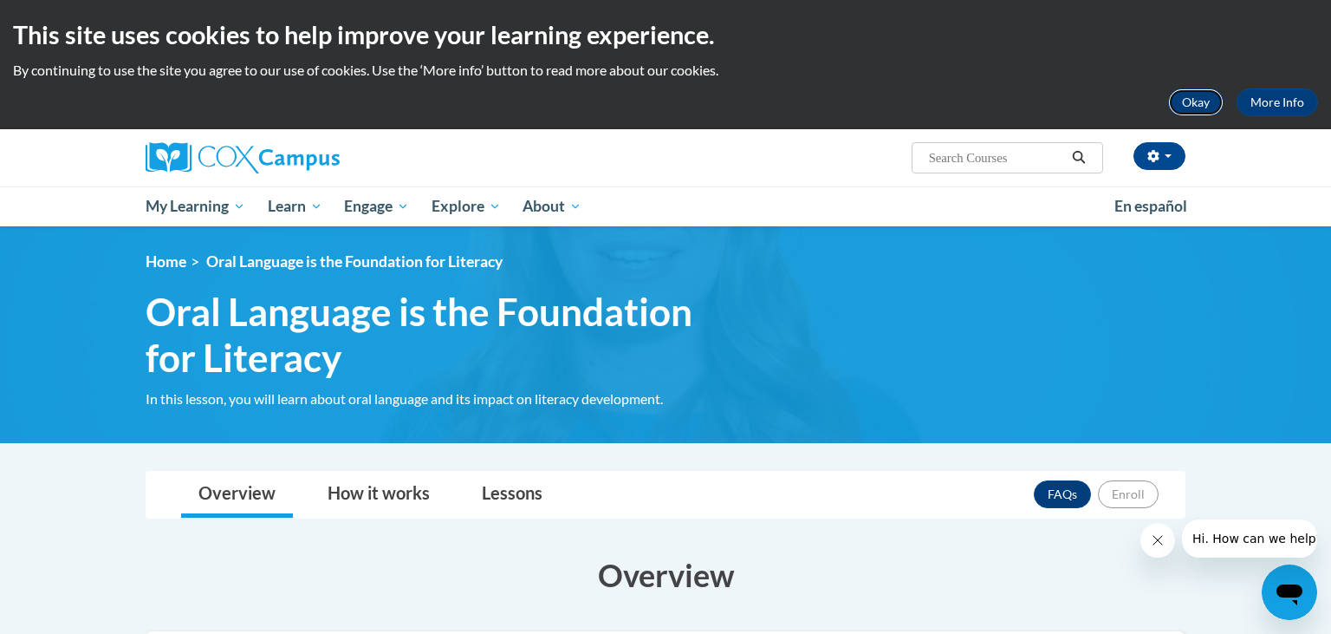
click at [1208, 103] on button "Okay" at bounding box center [1195, 102] width 55 height 28
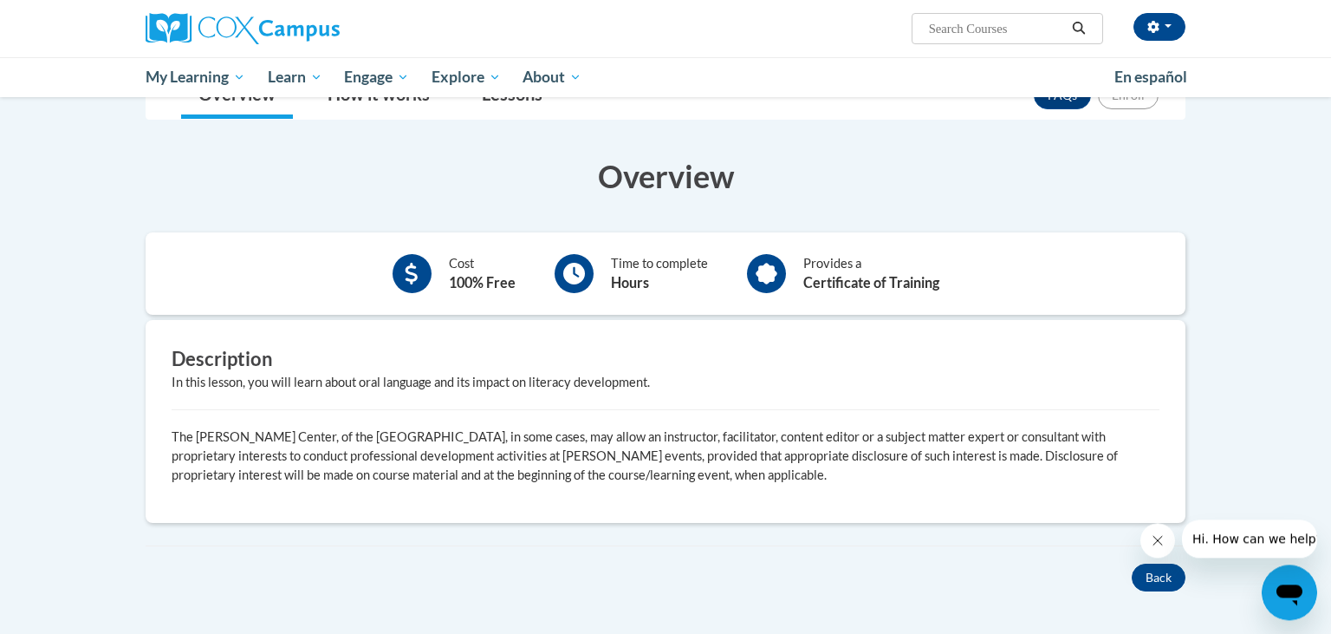
scroll to position [193, 0]
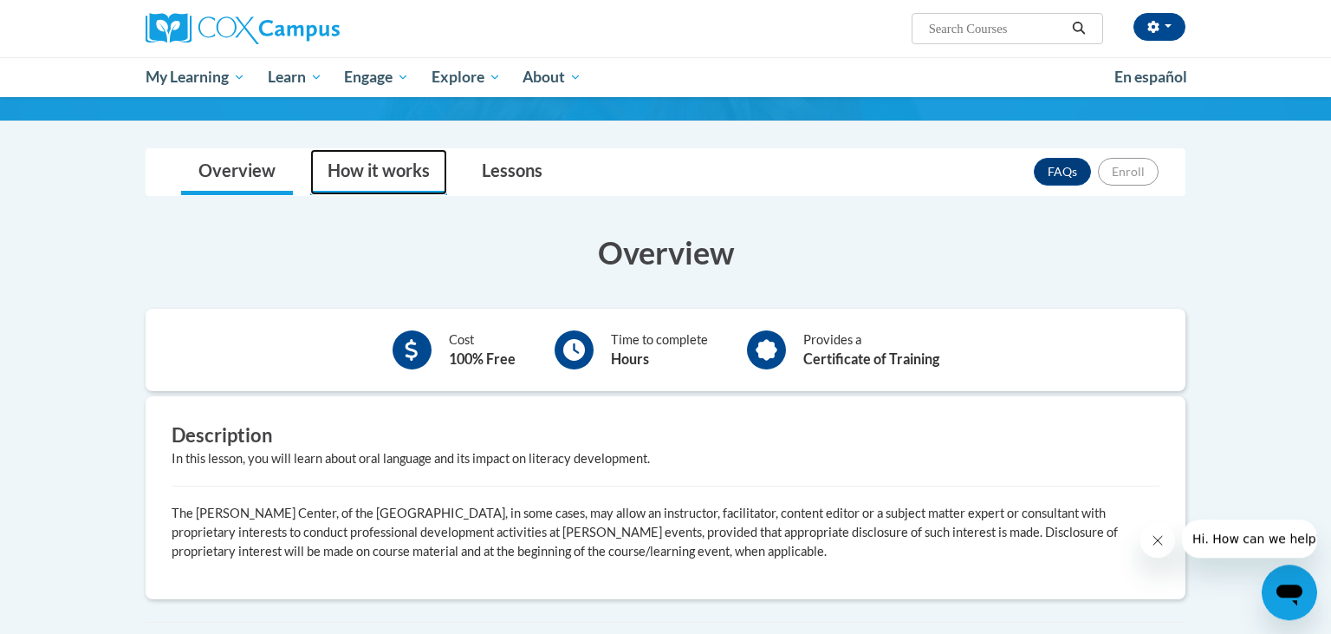
click at [344, 166] on link "How it works" at bounding box center [378, 172] width 137 height 46
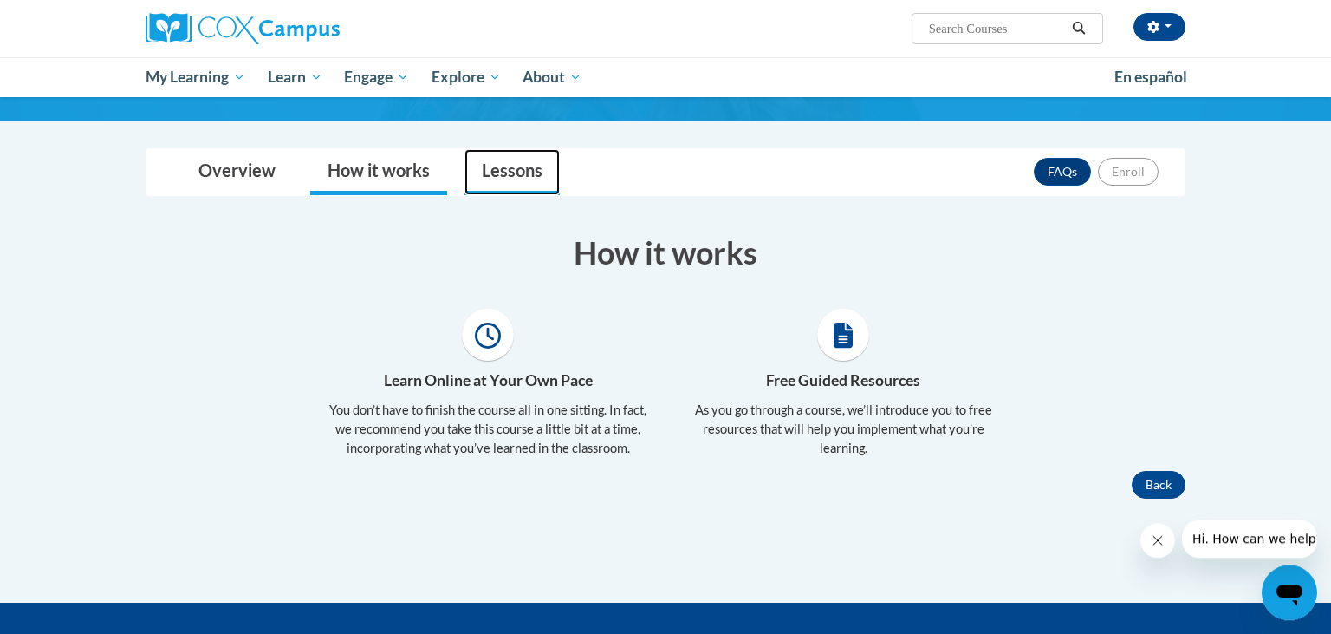
click at [502, 178] on link "Lessons" at bounding box center [512, 172] width 95 height 46
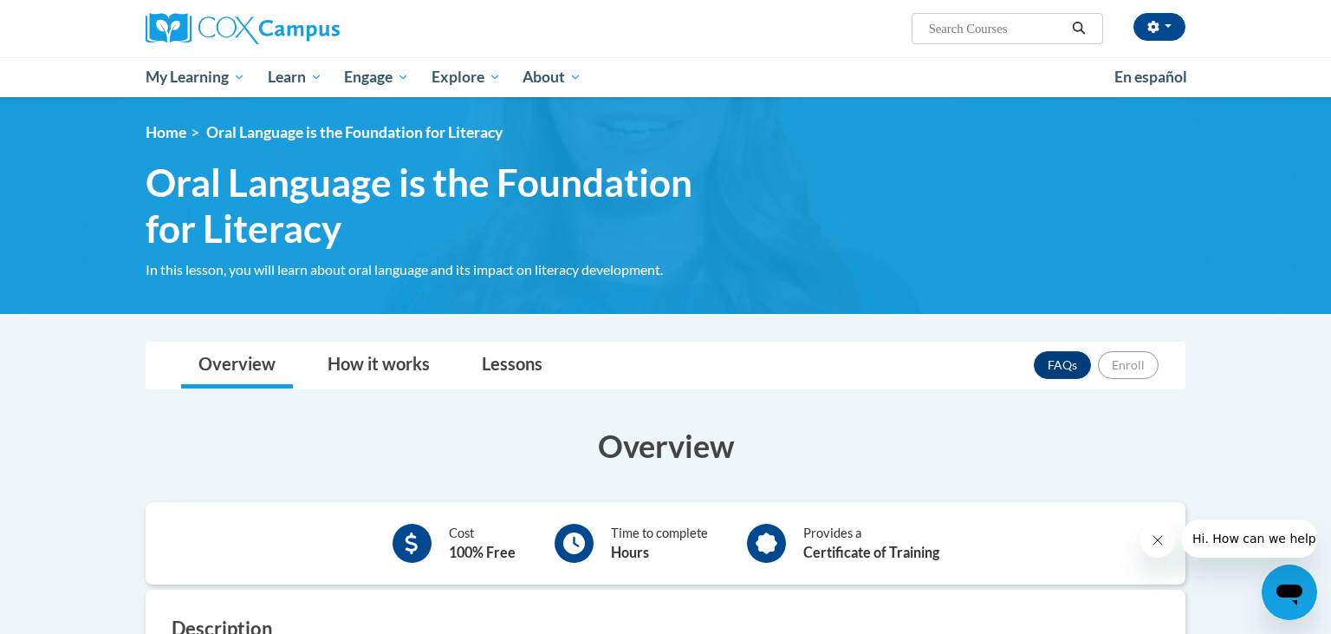
scroll to position [614, 0]
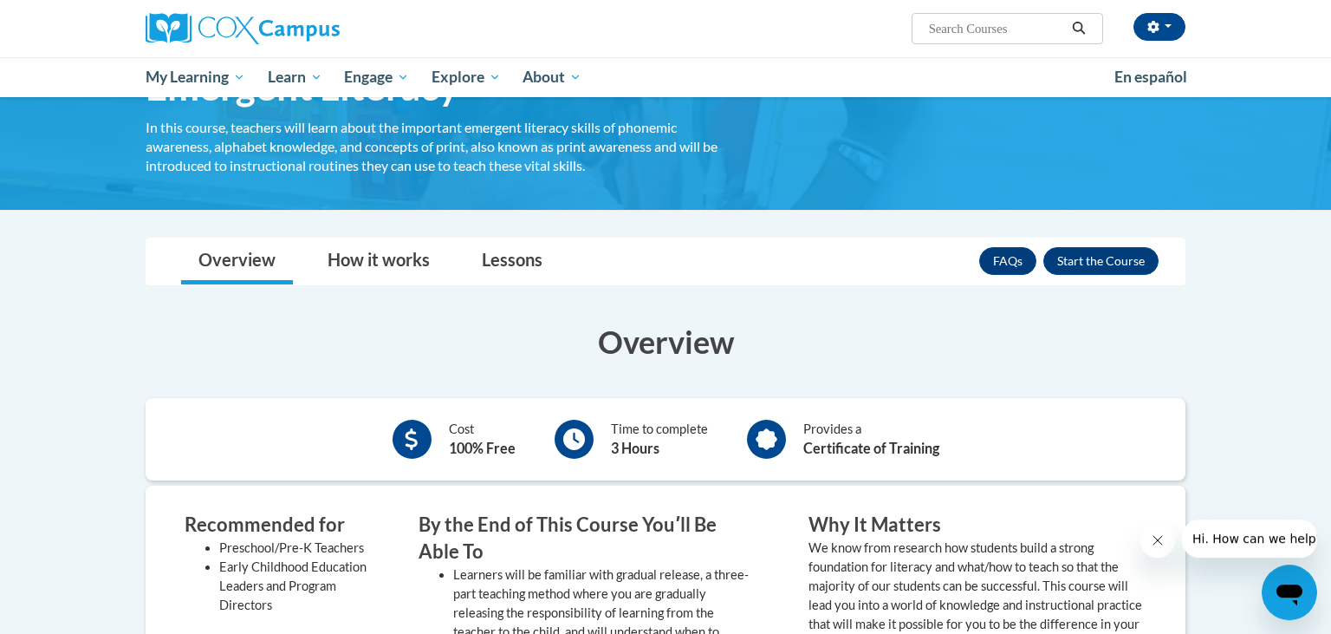
scroll to position [158, 0]
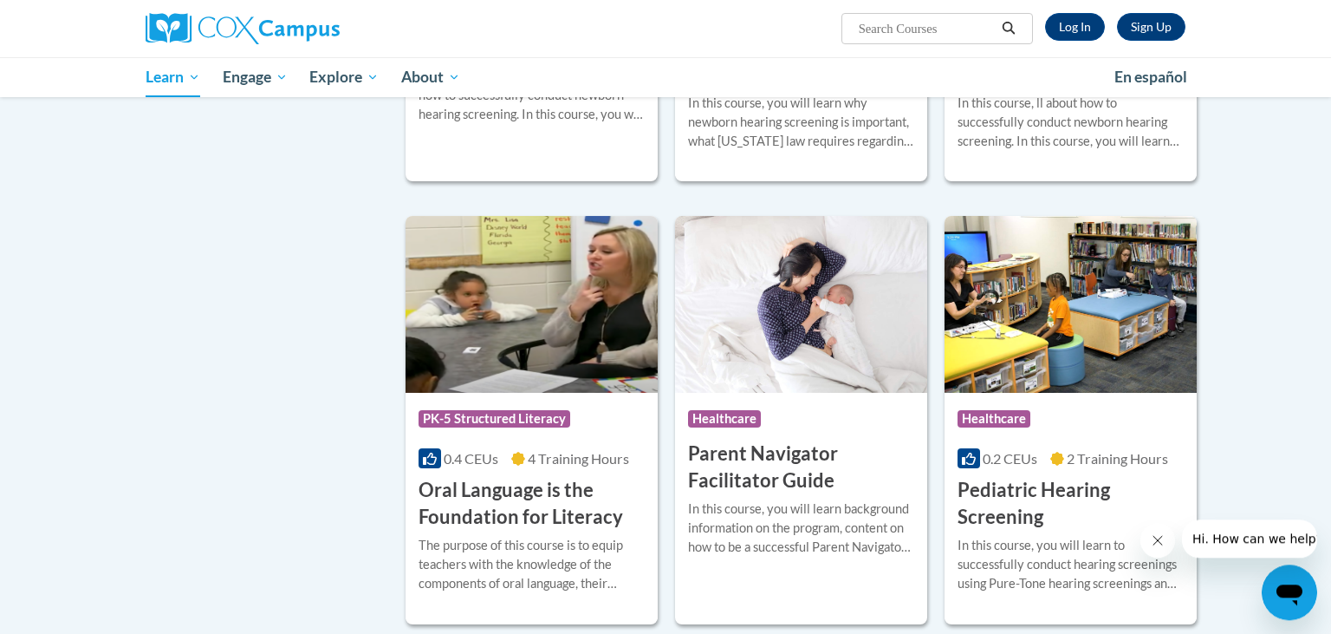
scroll to position [3339, 0]
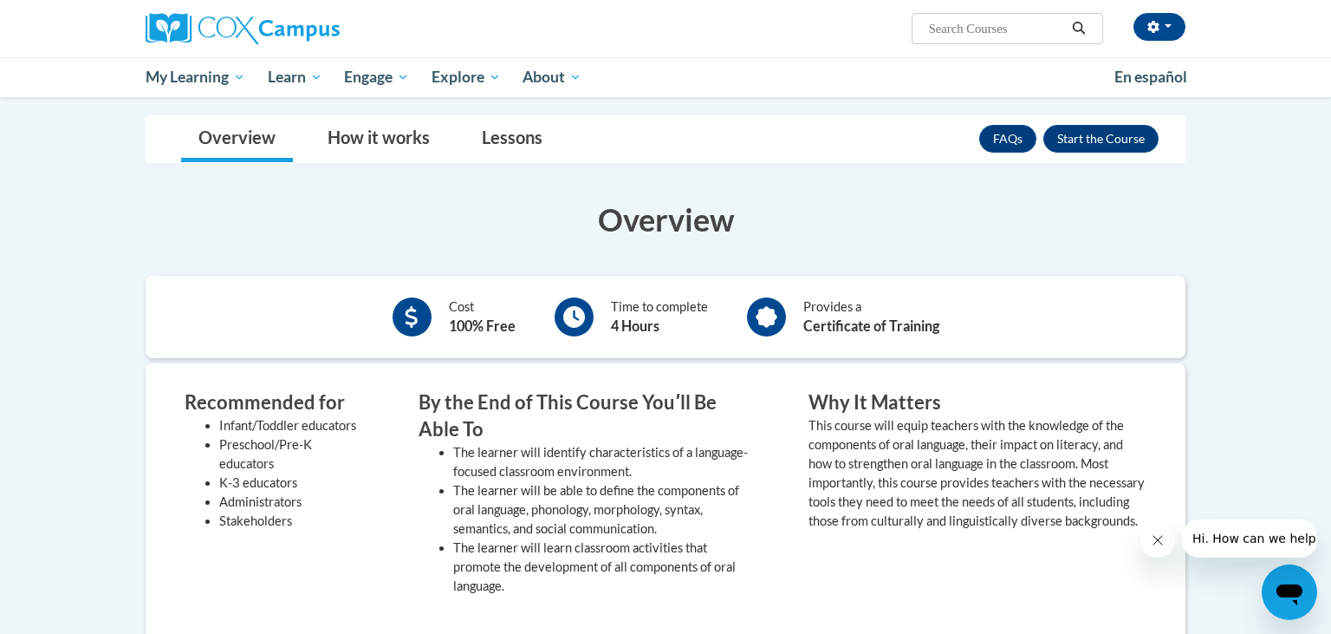
scroll to position [281, 0]
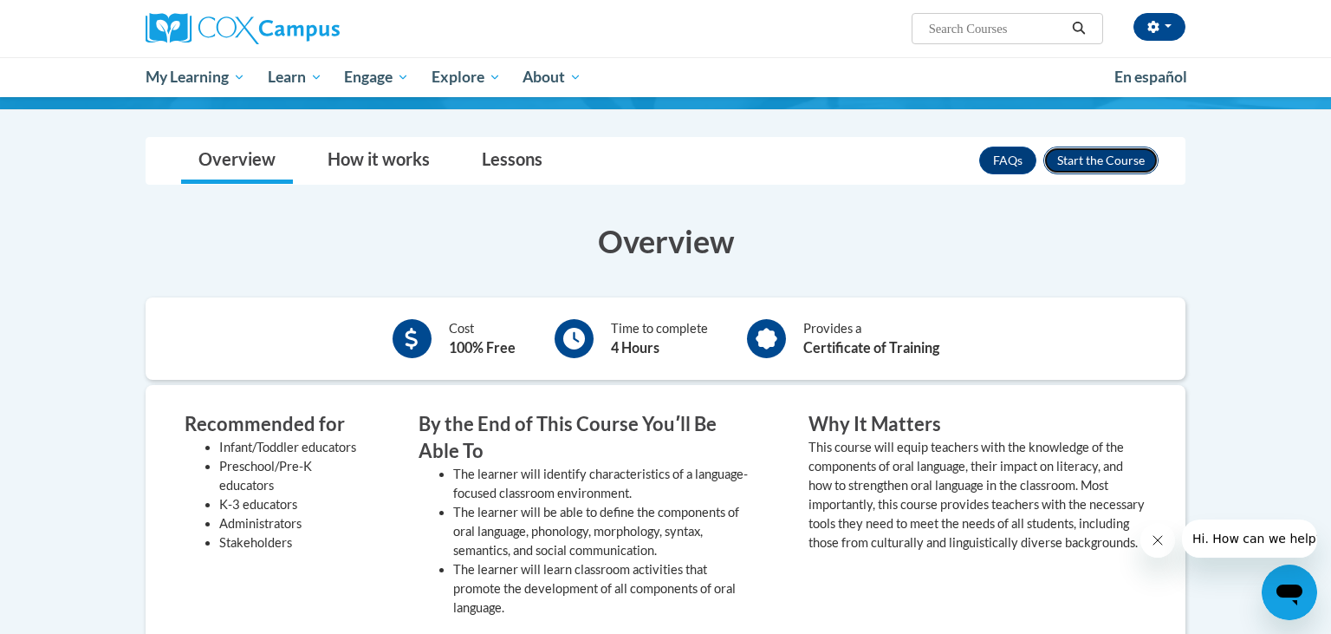
click at [1121, 160] on button "Enroll" at bounding box center [1101, 160] width 115 height 28
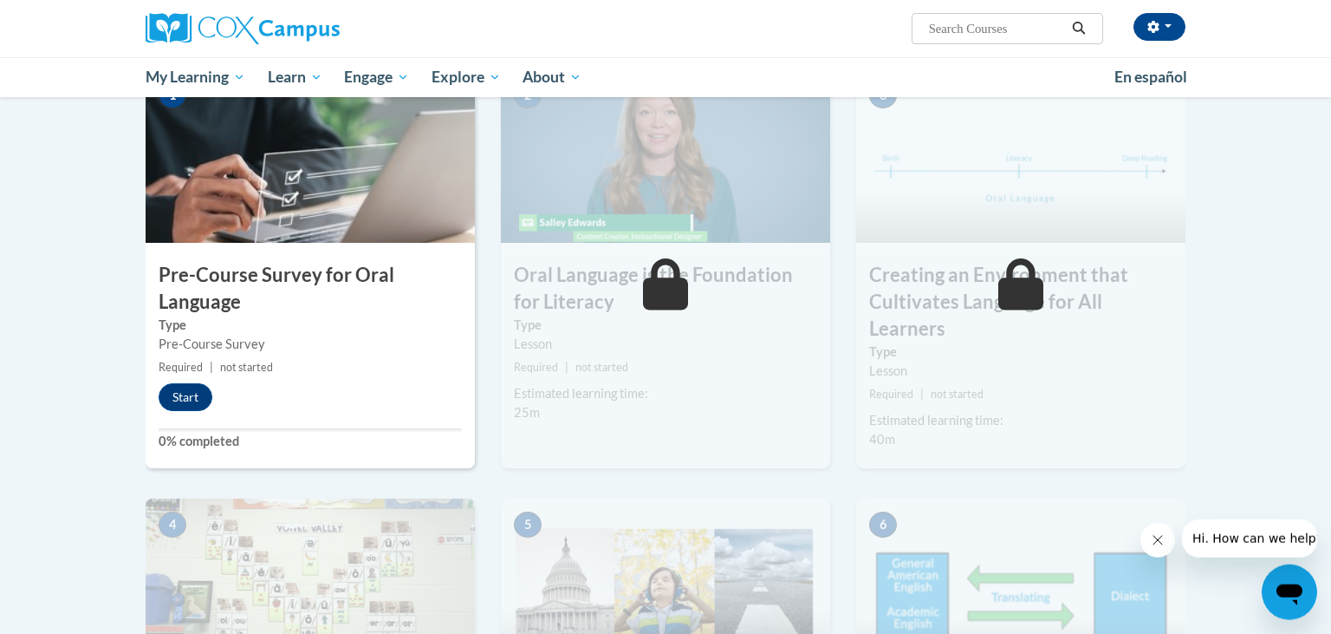
scroll to position [357, 0]
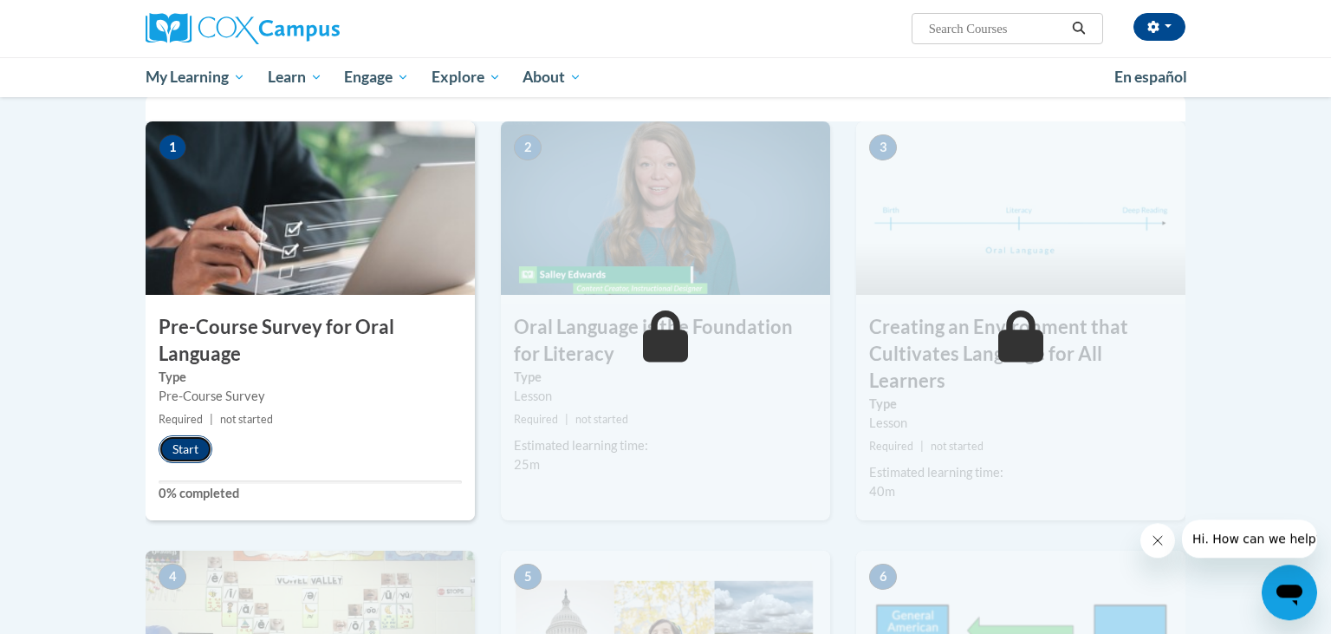
click at [182, 442] on button "Start" at bounding box center [186, 449] width 54 height 28
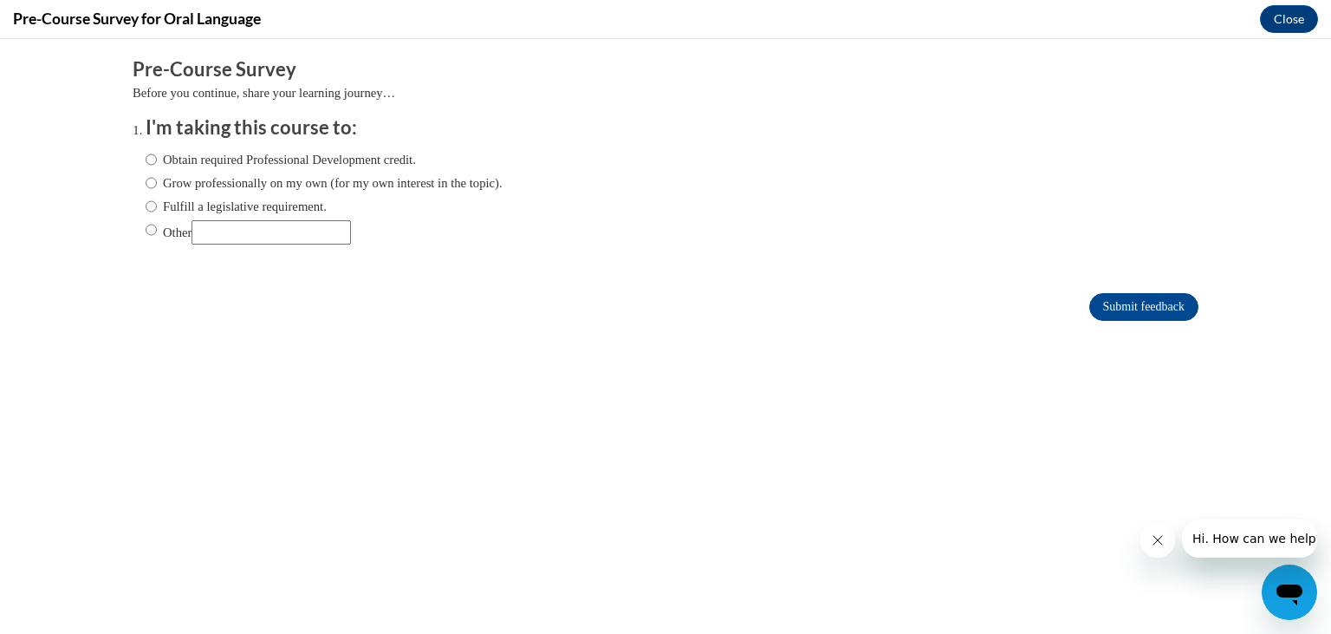
scroll to position [0, 0]
click at [157, 165] on input "Obtain required Professional Development credit." at bounding box center [151, 159] width 11 height 19
radio input "true"
click at [1137, 307] on input "Submit feedback" at bounding box center [1143, 307] width 109 height 28
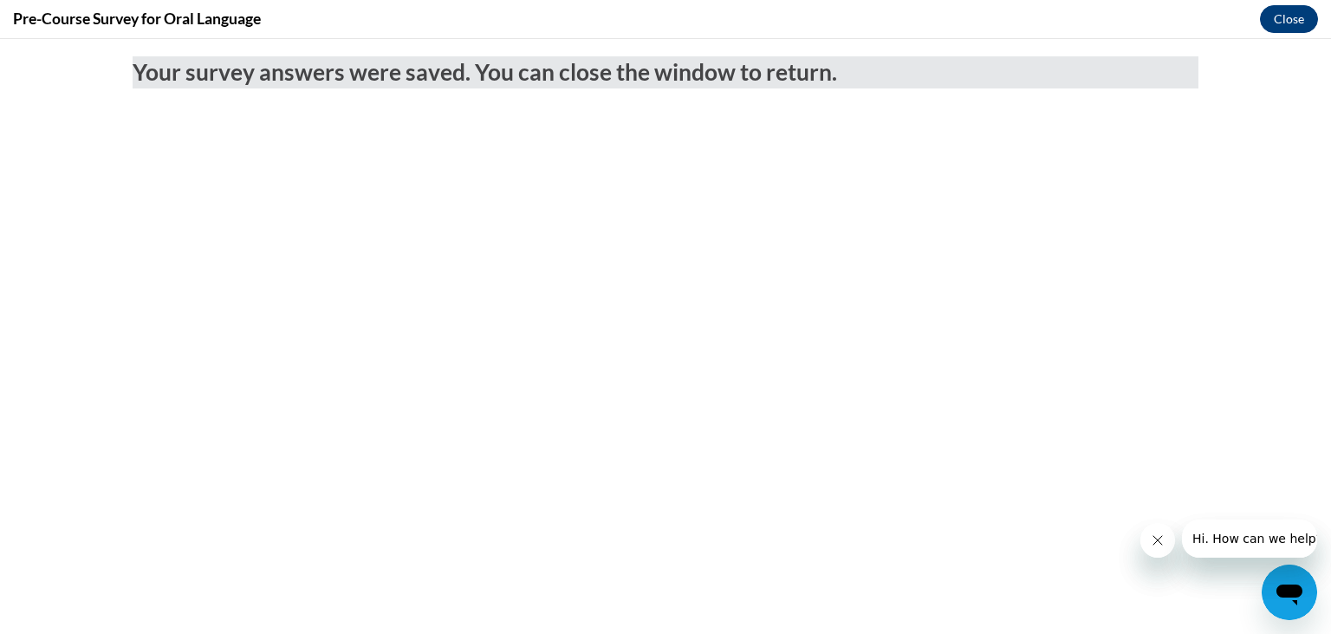
click at [1282, 20] on button "Close" at bounding box center [1289, 19] width 58 height 28
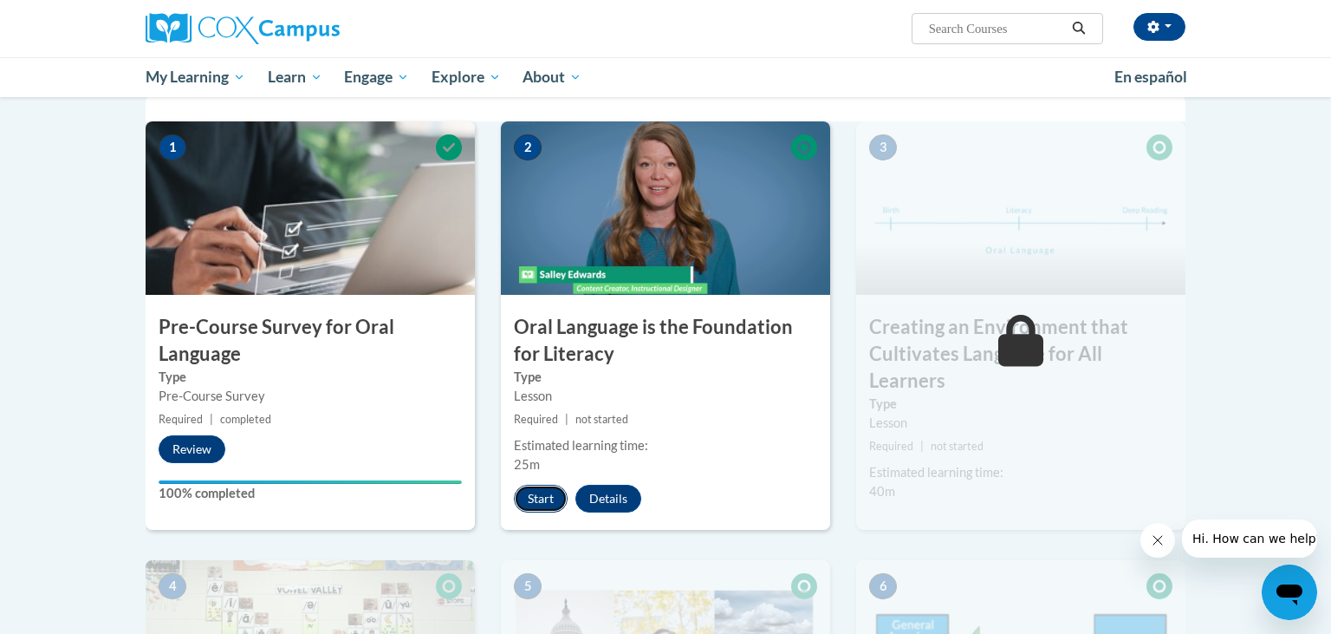
click at [538, 500] on button "Start" at bounding box center [541, 498] width 54 height 28
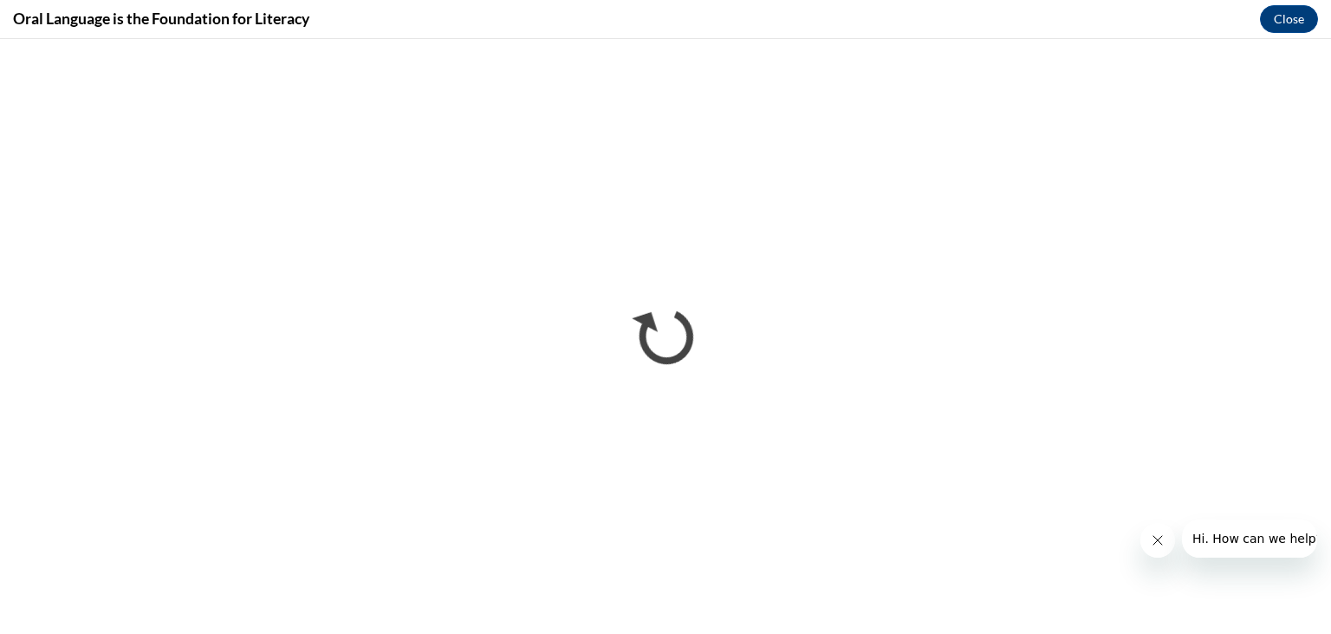
click at [1155, 543] on icon "Close message from company" at bounding box center [1158, 540] width 14 height 14
click at [869, 32] on div "Oral Language is the Foundation for Literacy Close" at bounding box center [665, 19] width 1331 height 39
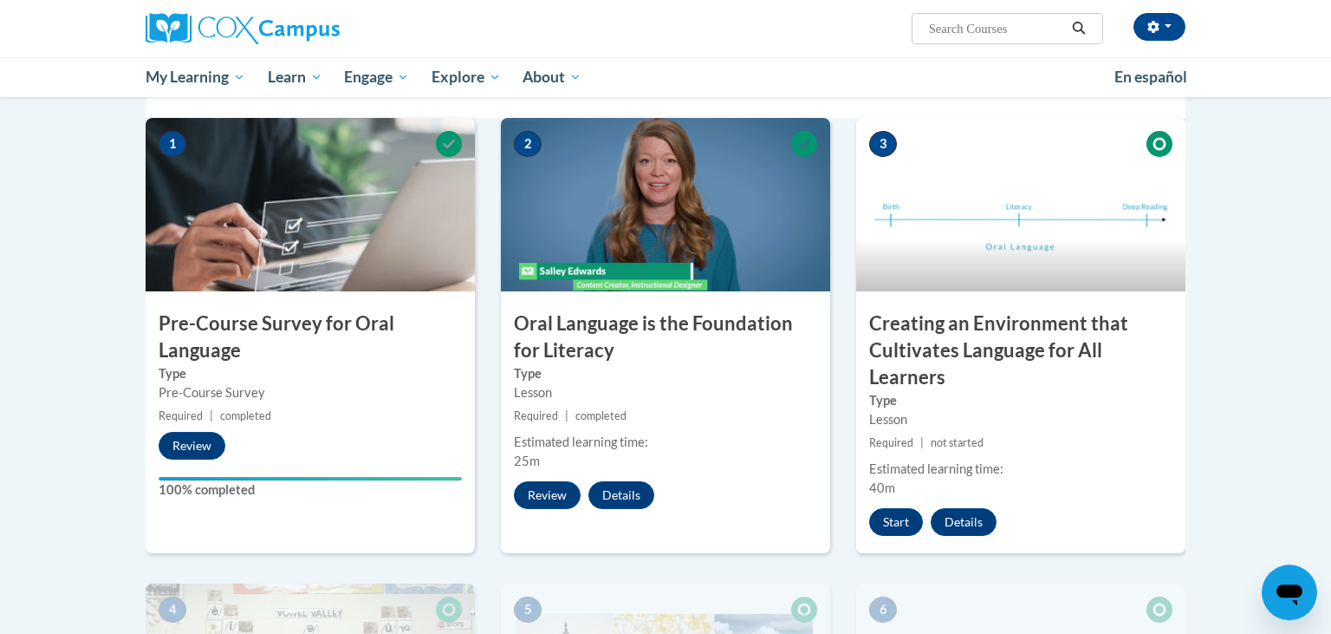
scroll to position [363, 0]
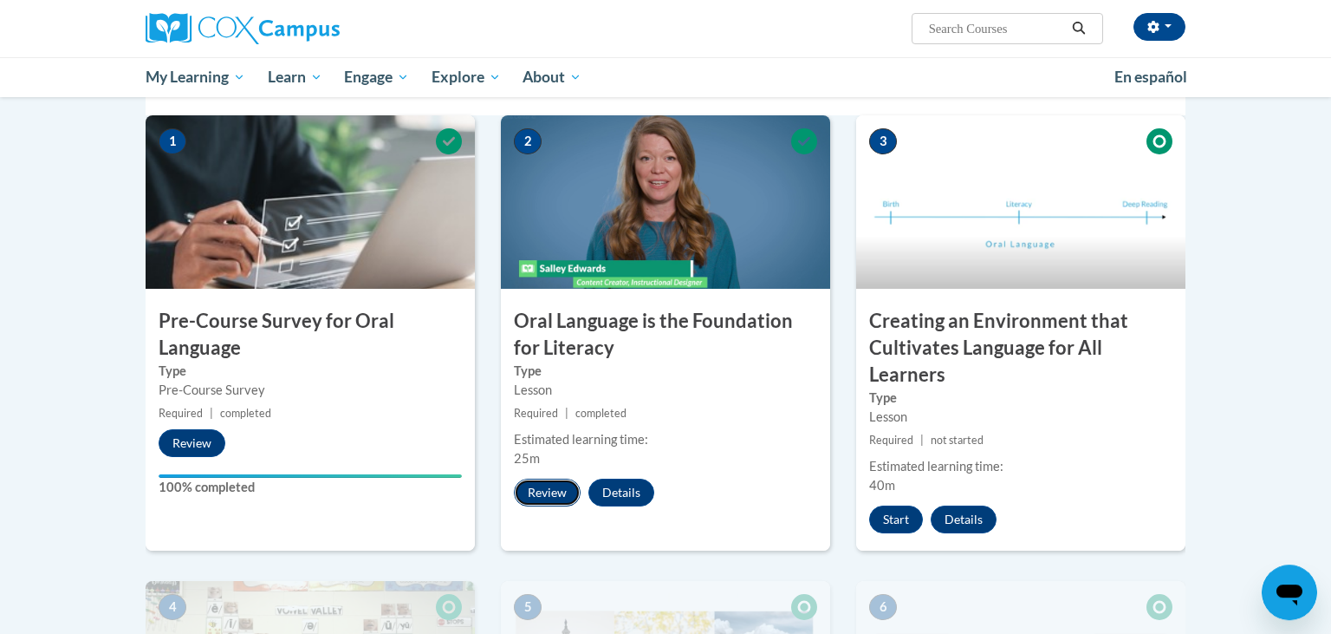
click at [550, 491] on button "Review" at bounding box center [547, 492] width 67 height 28
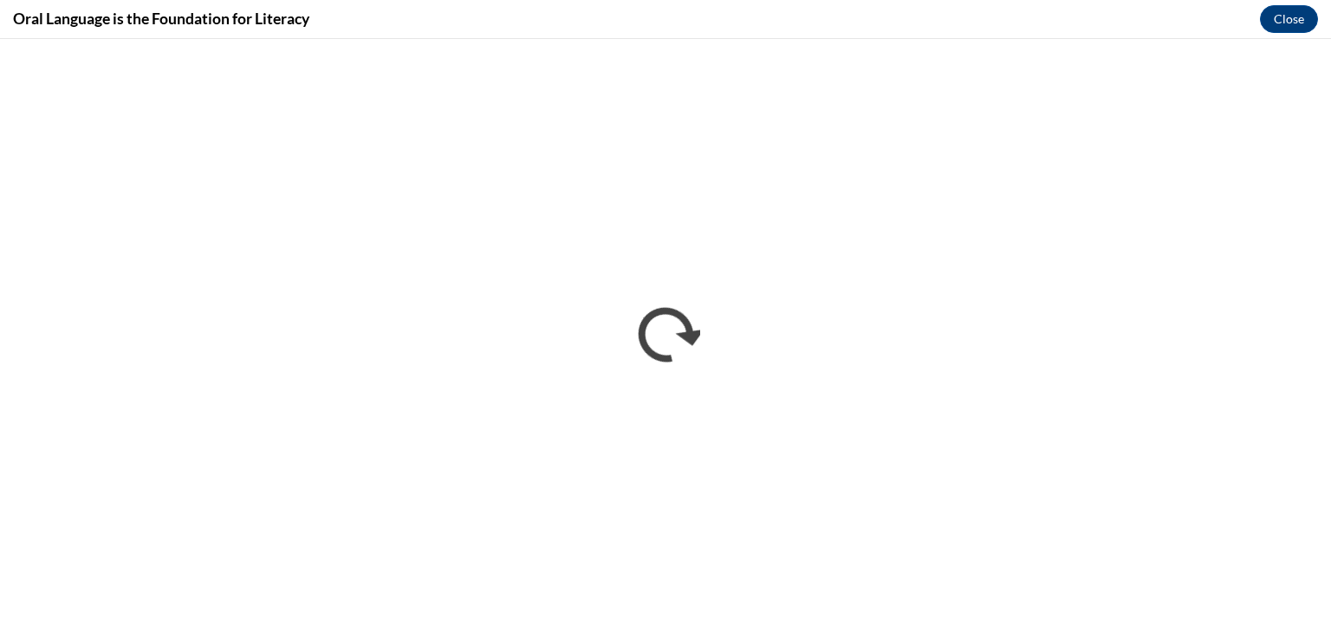
scroll to position [0, 0]
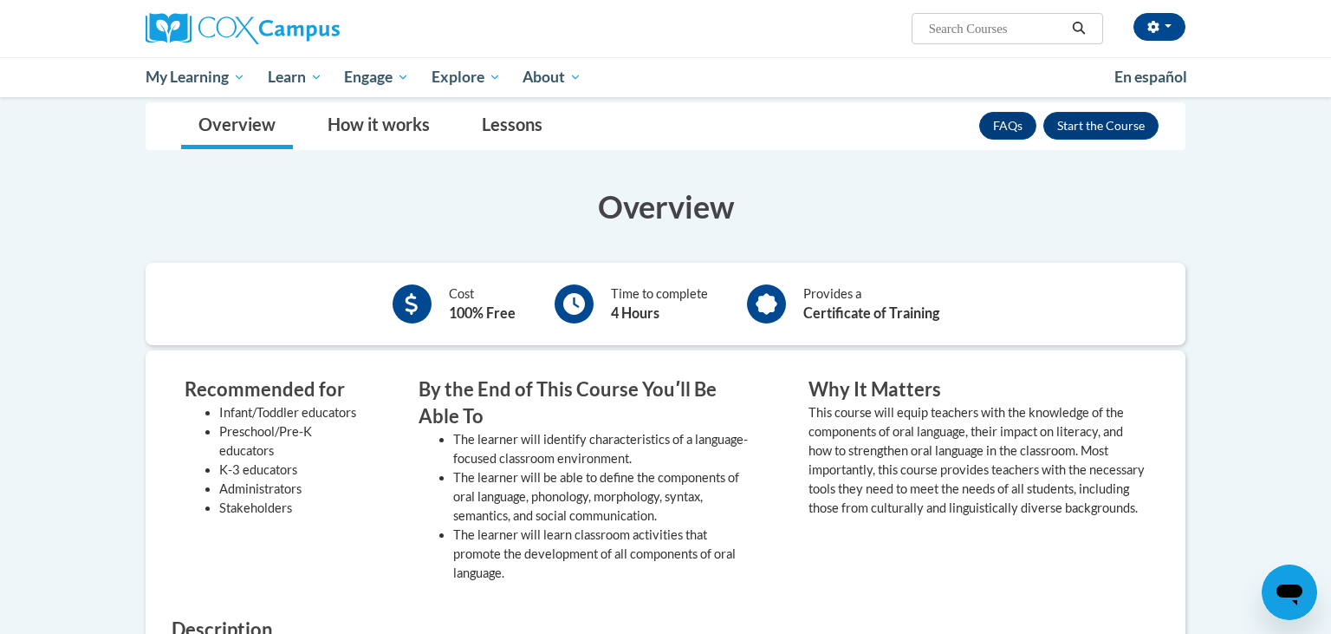
scroll to position [313, 0]
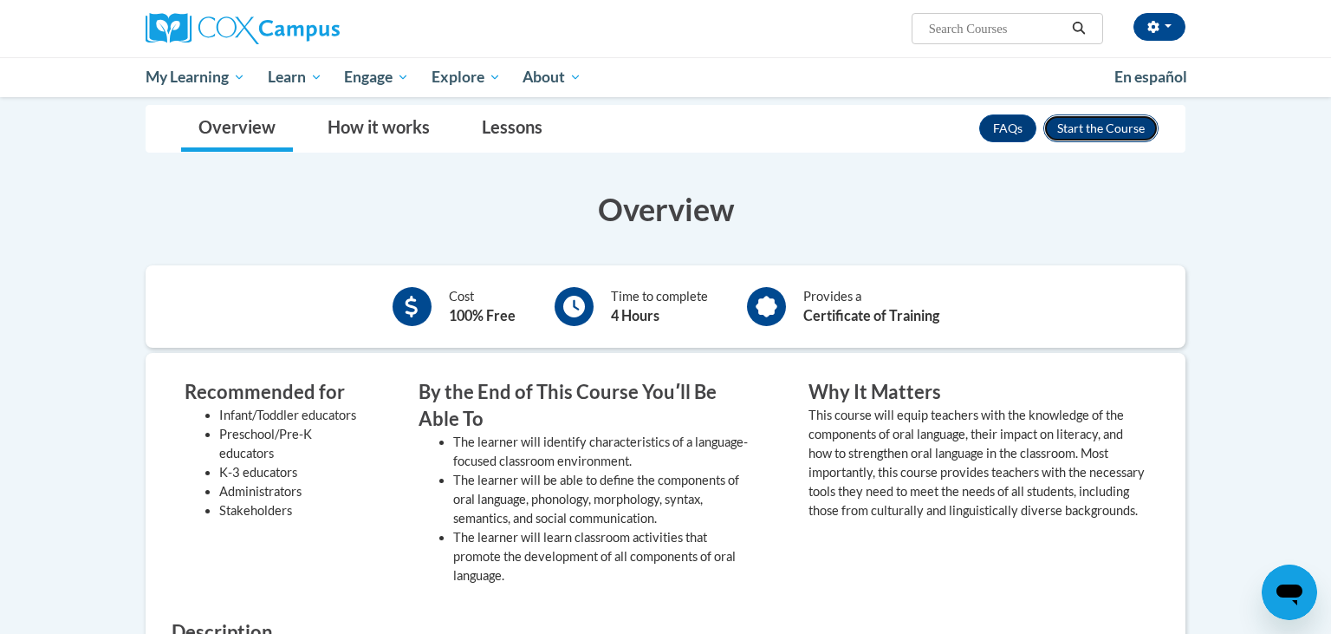
click at [1091, 129] on button "Enroll" at bounding box center [1101, 128] width 115 height 28
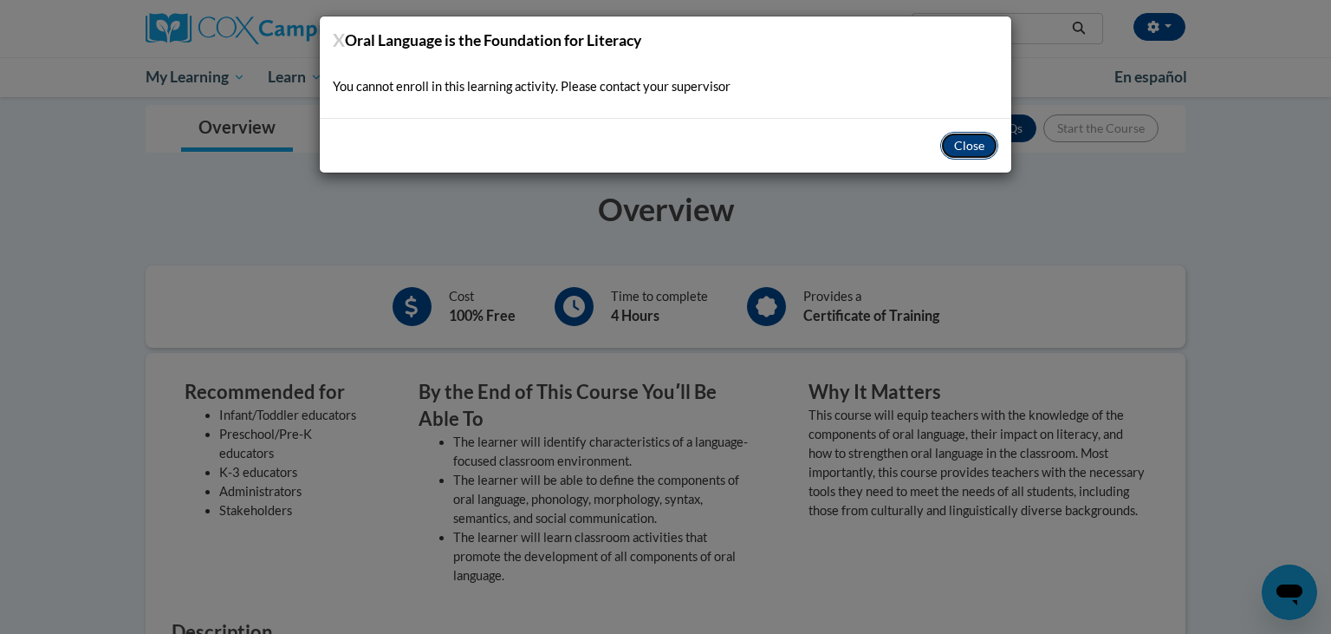
click at [980, 153] on button "Close" at bounding box center [969, 146] width 58 height 28
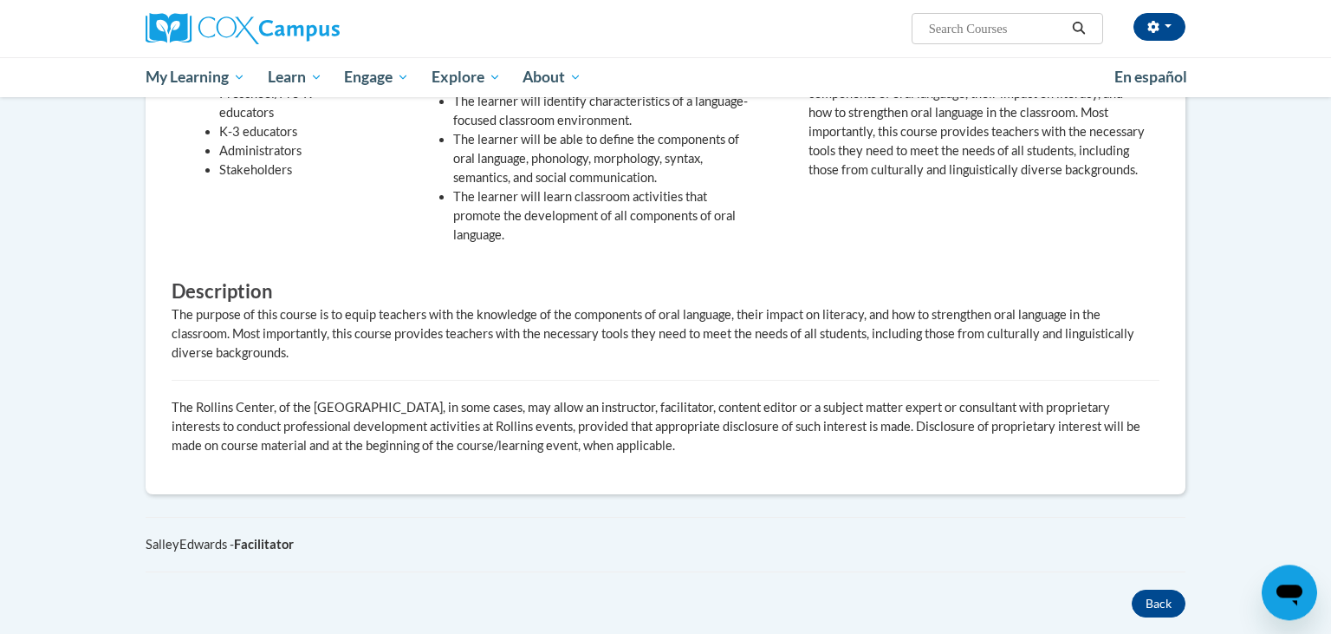
scroll to position [666, 0]
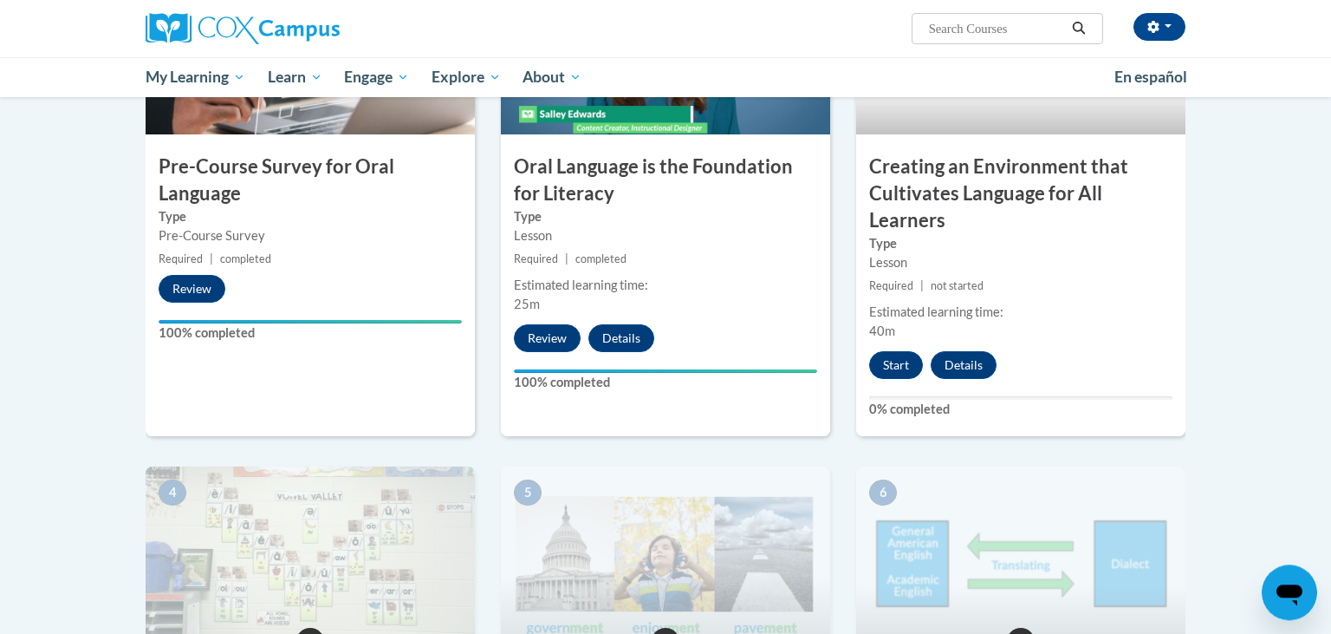
scroll to position [517, 0]
click at [890, 365] on button "Start" at bounding box center [896, 366] width 54 height 28
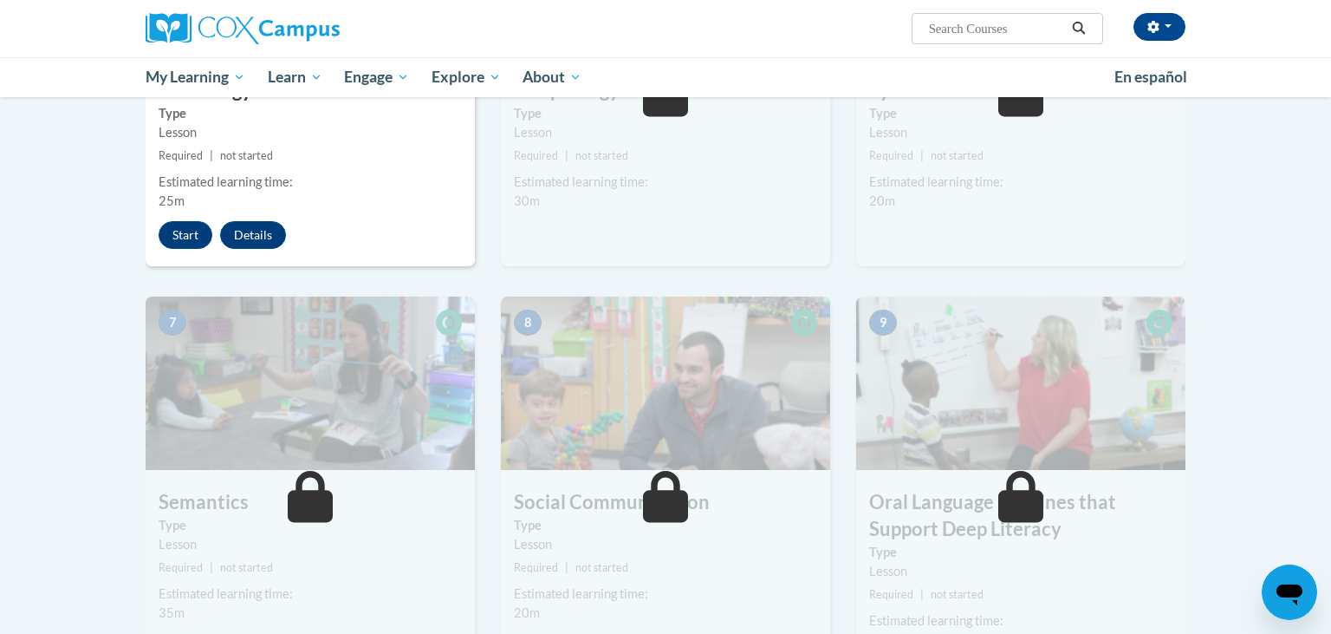
scroll to position [1031, 0]
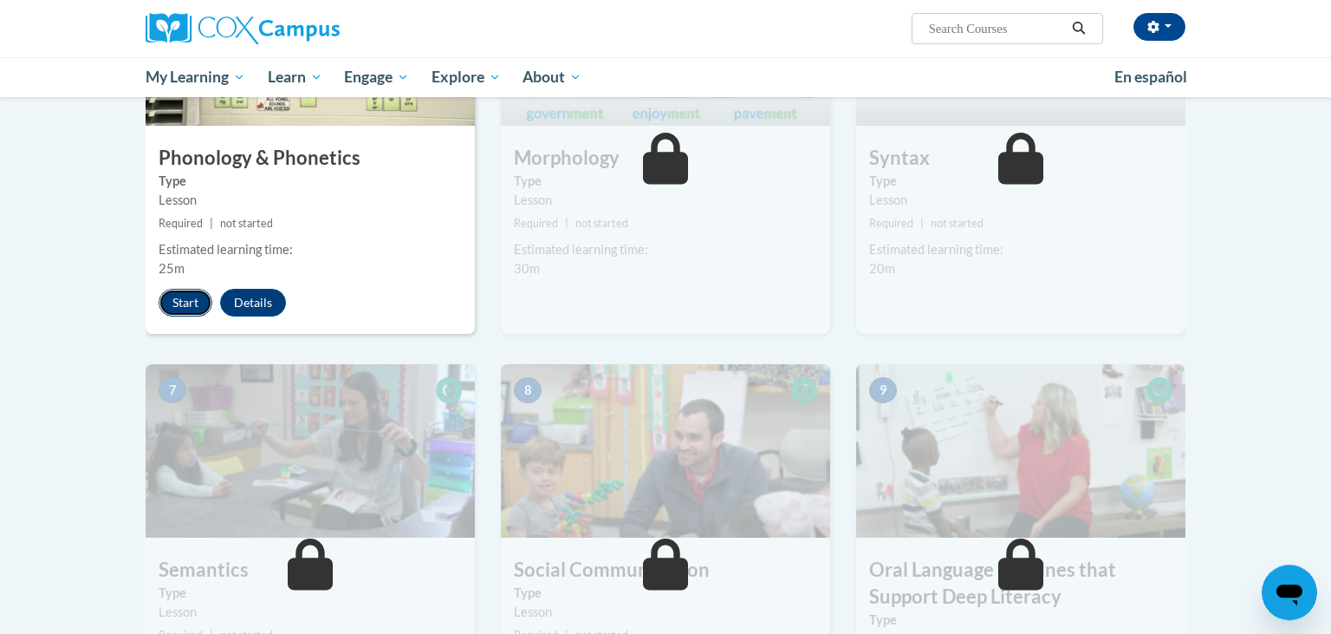
click at [182, 301] on button "Start" at bounding box center [186, 303] width 54 height 28
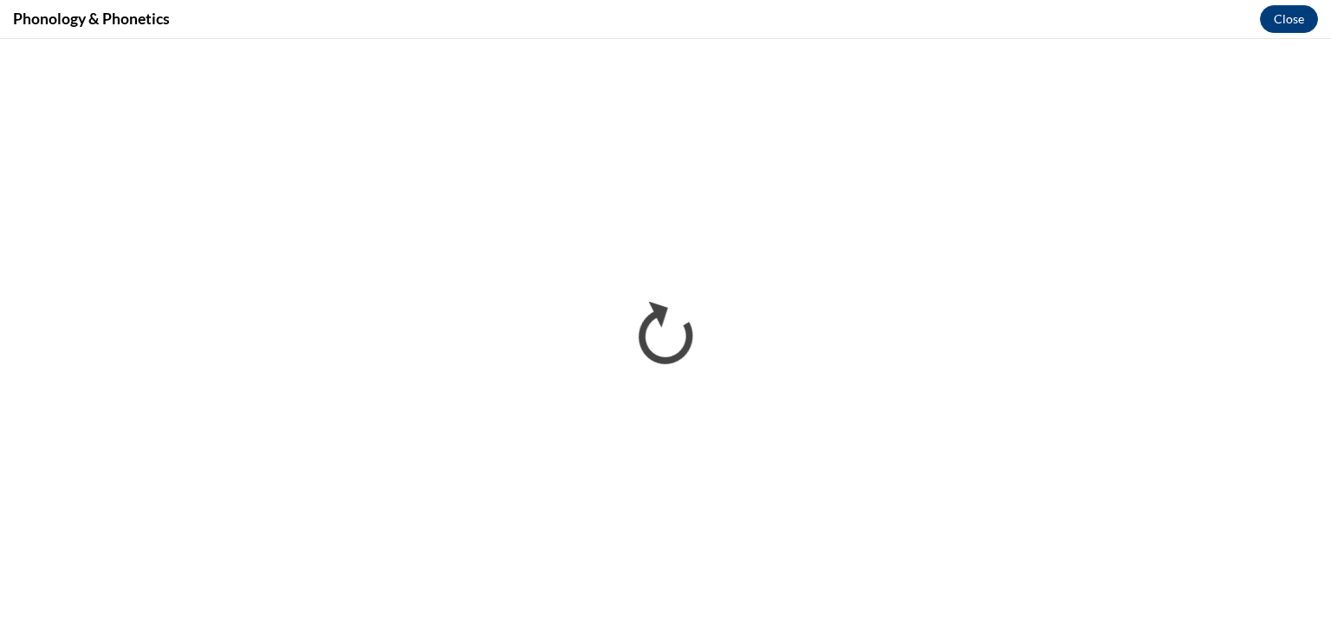
scroll to position [0, 0]
click at [1035, 15] on div "Phonology & Phonetics Close" at bounding box center [665, 19] width 1331 height 39
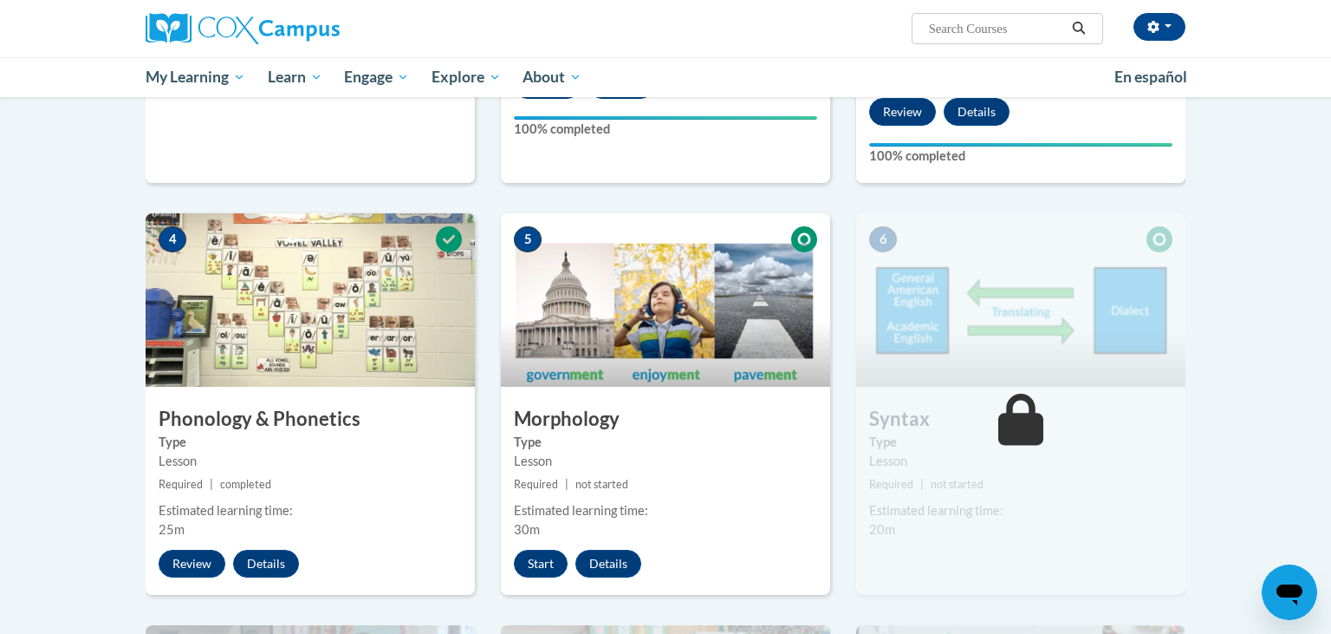
scroll to position [803, 0]
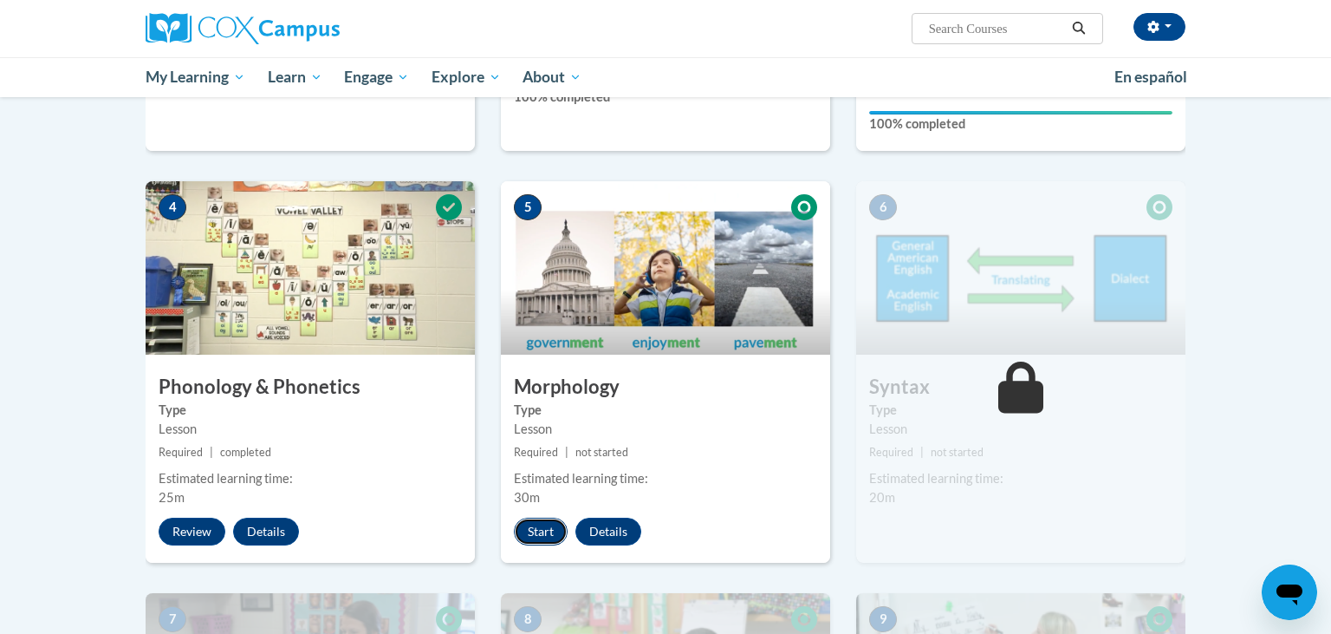
click at [548, 530] on button "Start" at bounding box center [541, 531] width 54 height 28
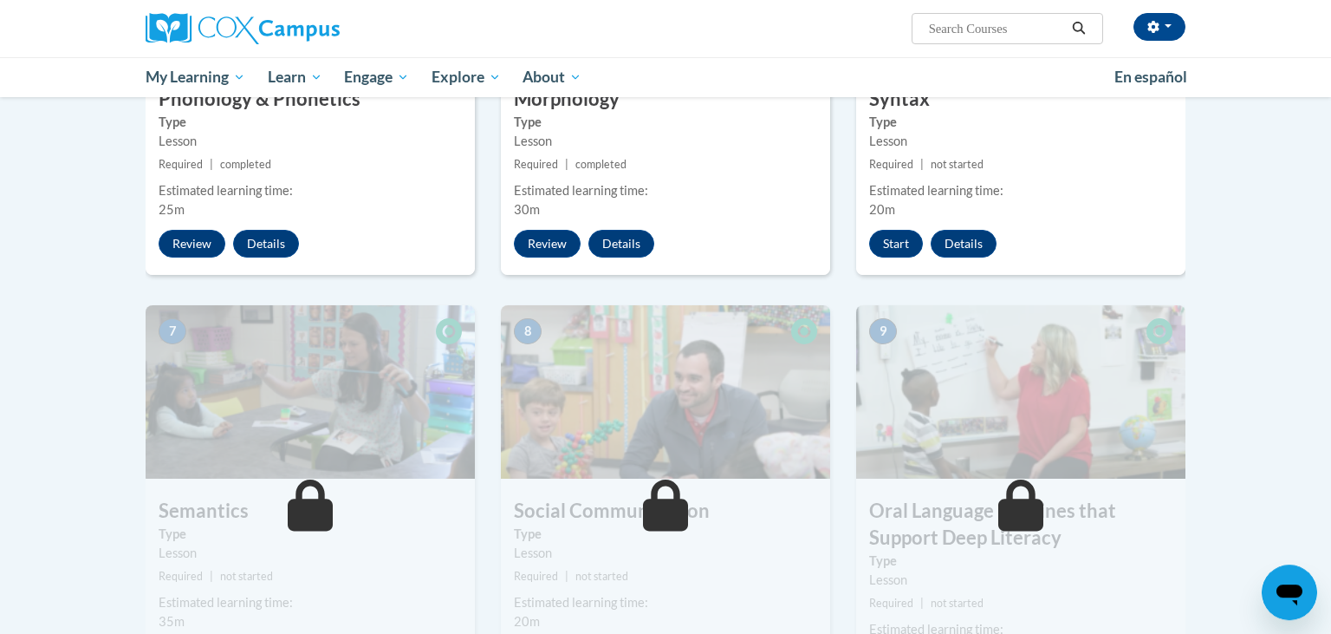
scroll to position [1062, 0]
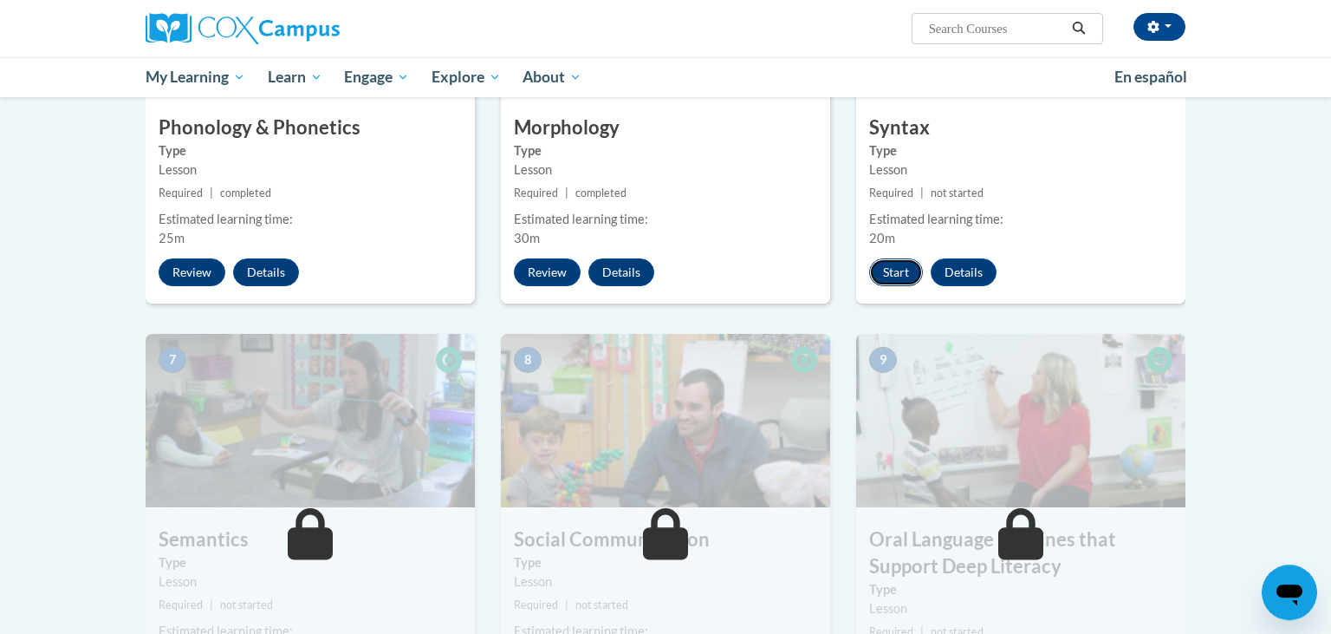
click at [894, 278] on button "Start" at bounding box center [896, 272] width 54 height 28
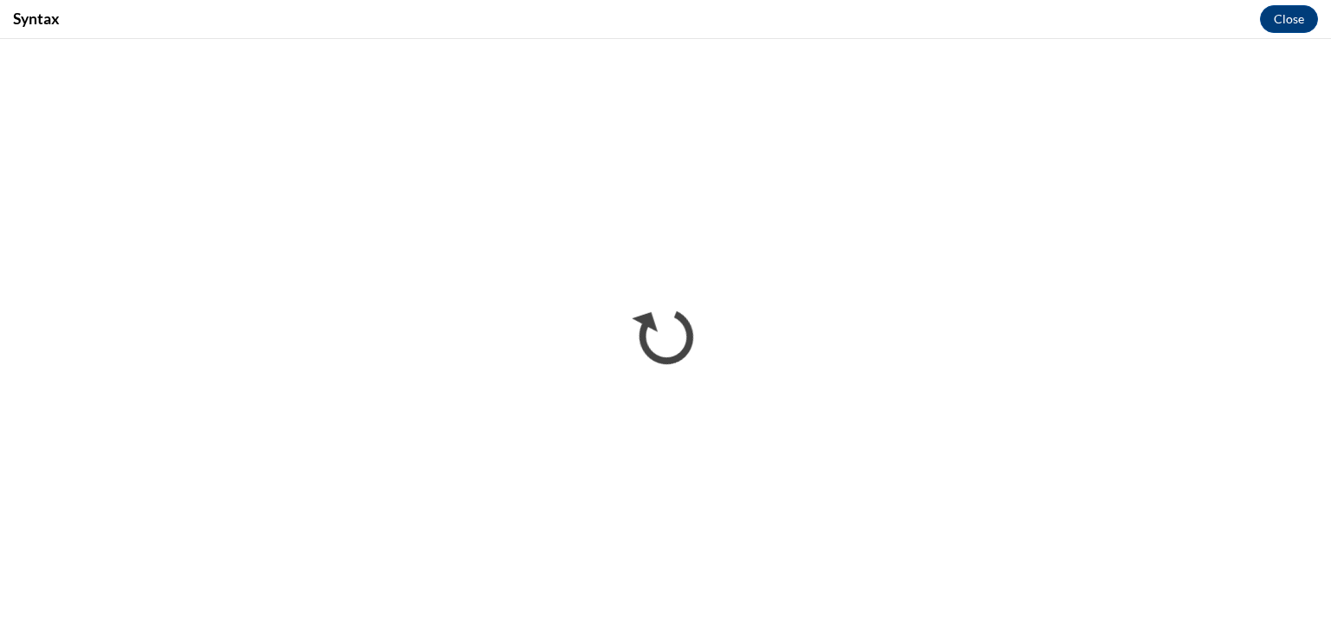
scroll to position [0, 0]
click at [1067, 26] on div "Syntax Close" at bounding box center [665, 19] width 1331 height 39
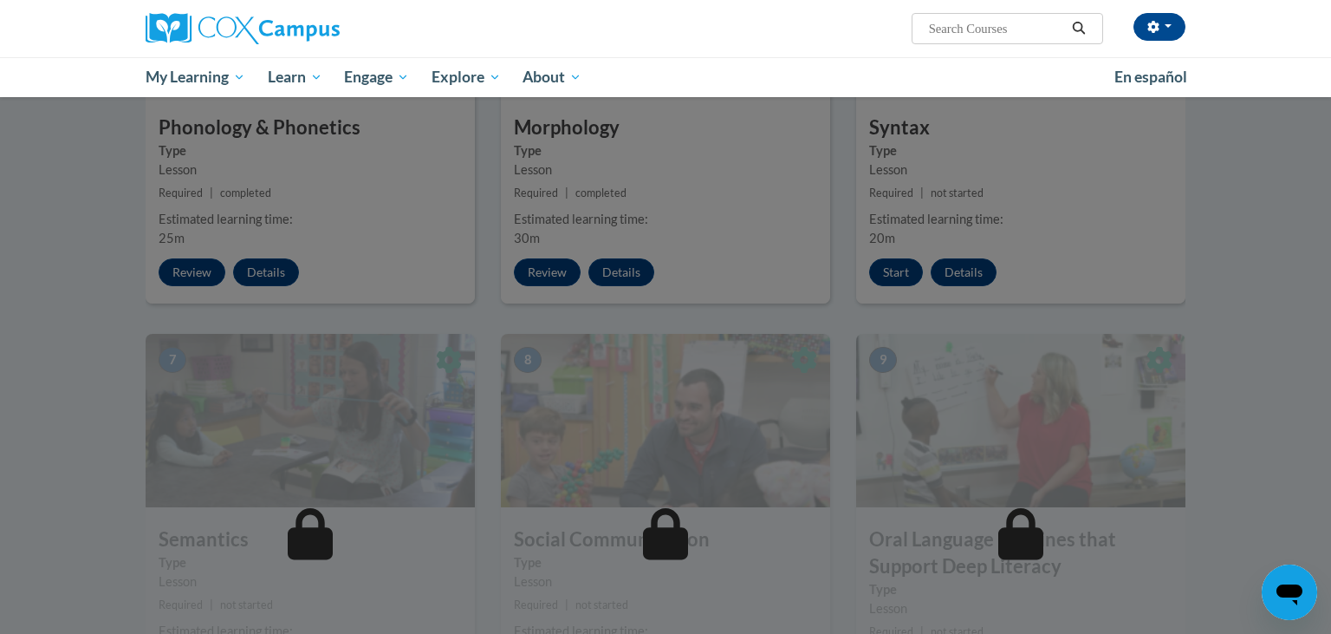
click at [1294, 198] on div at bounding box center [665, 317] width 1331 height 634
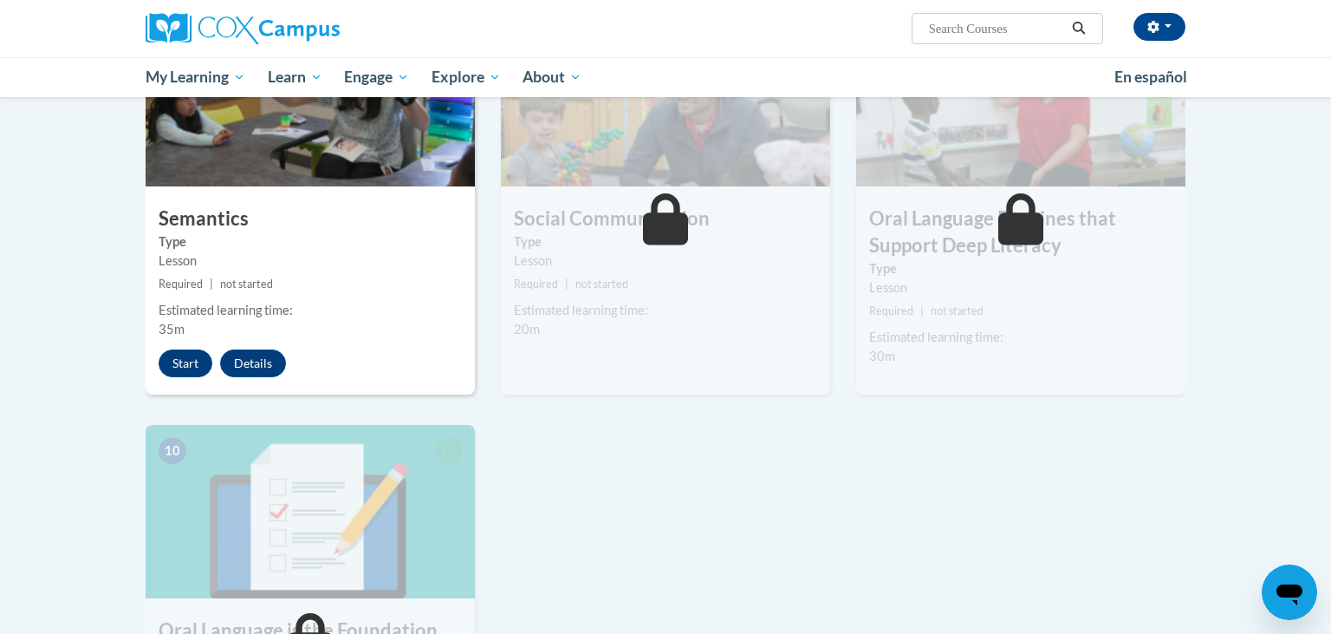
scroll to position [1428, 0]
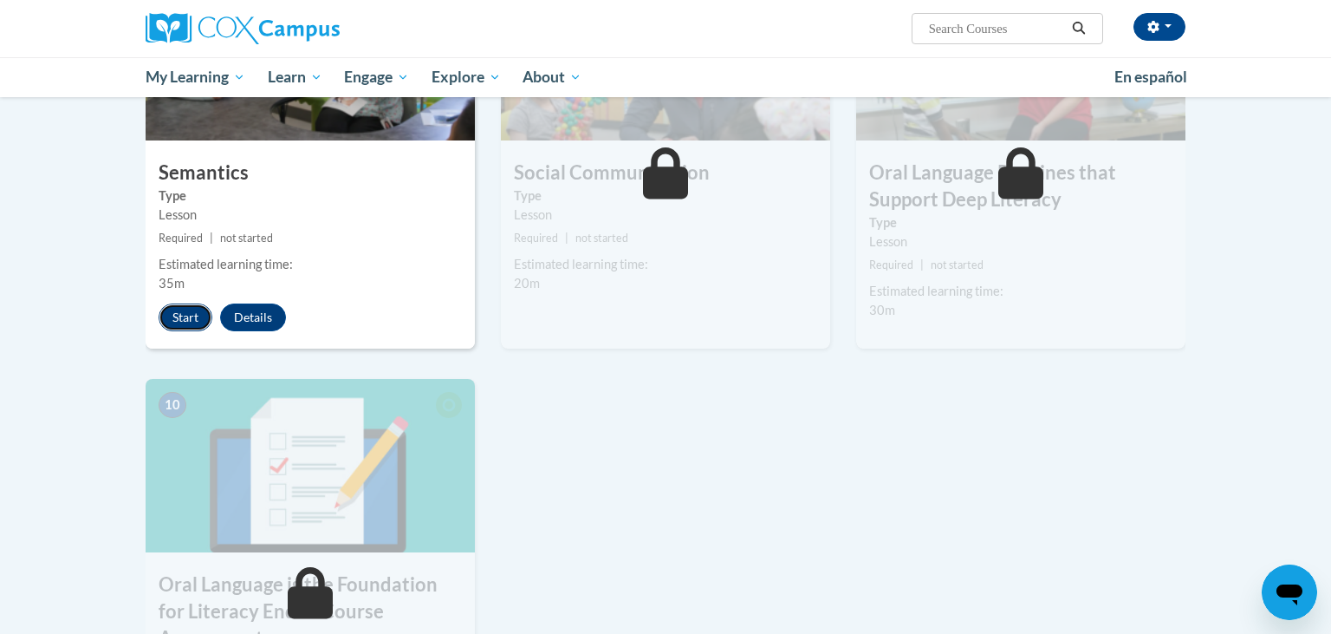
click at [181, 322] on button "Start" at bounding box center [186, 317] width 54 height 28
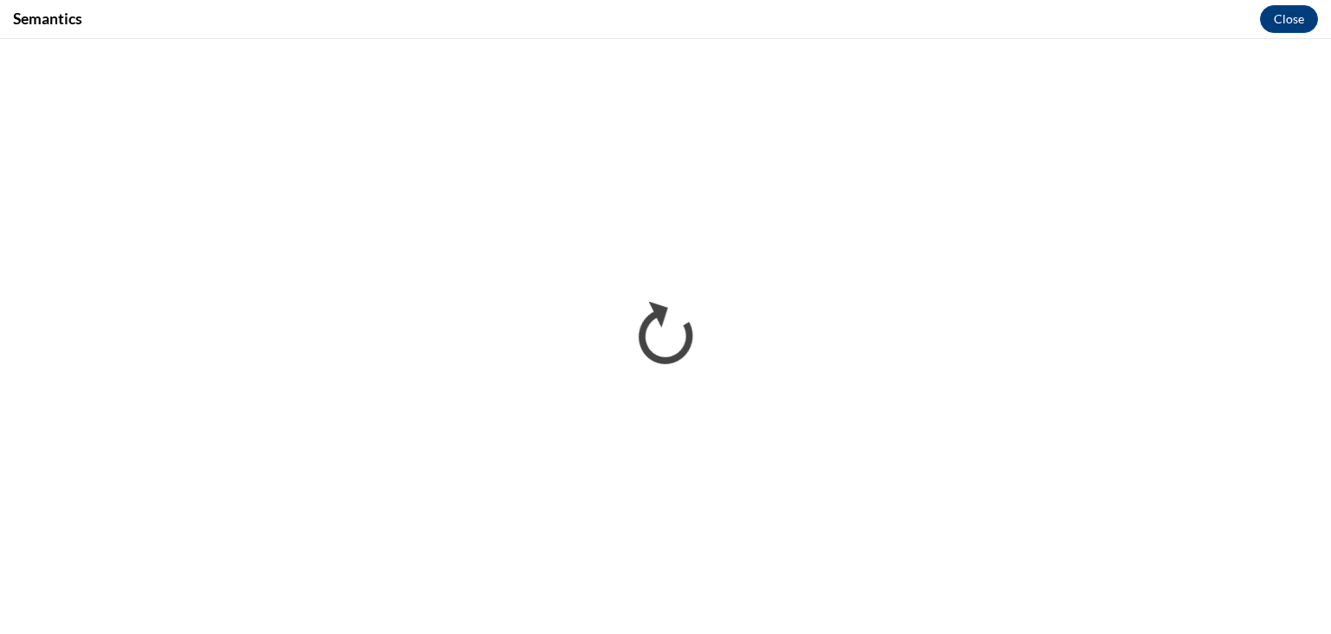
scroll to position [0, 0]
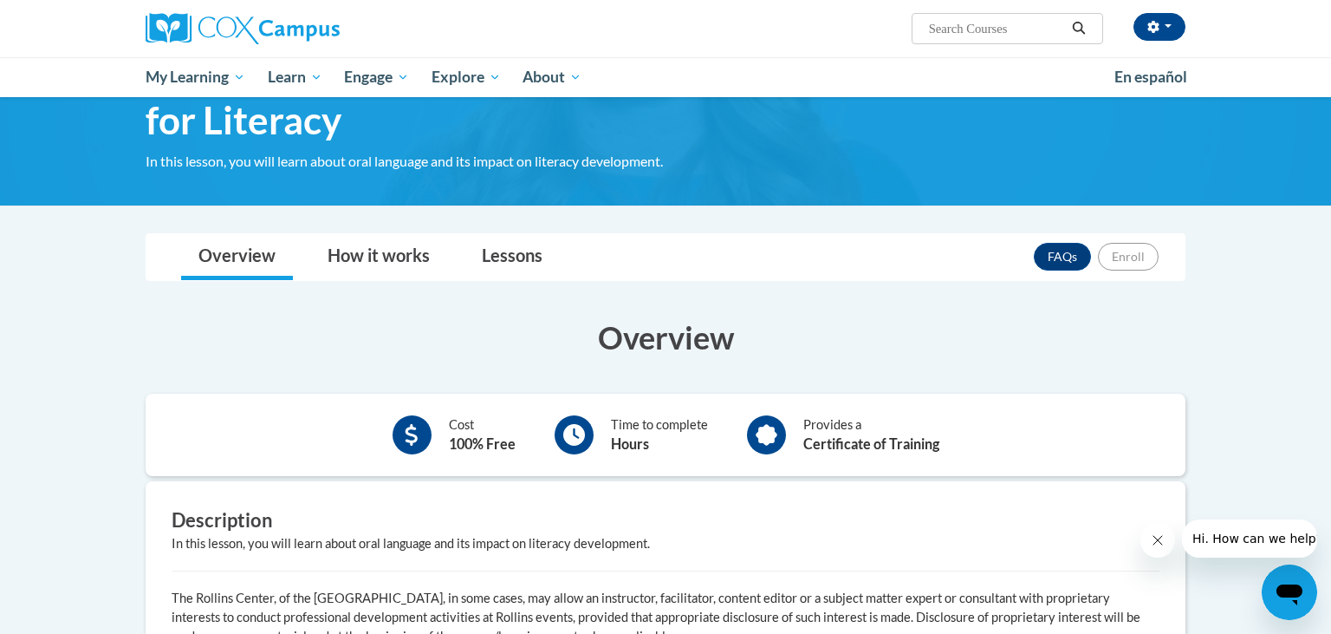
scroll to position [108, 0]
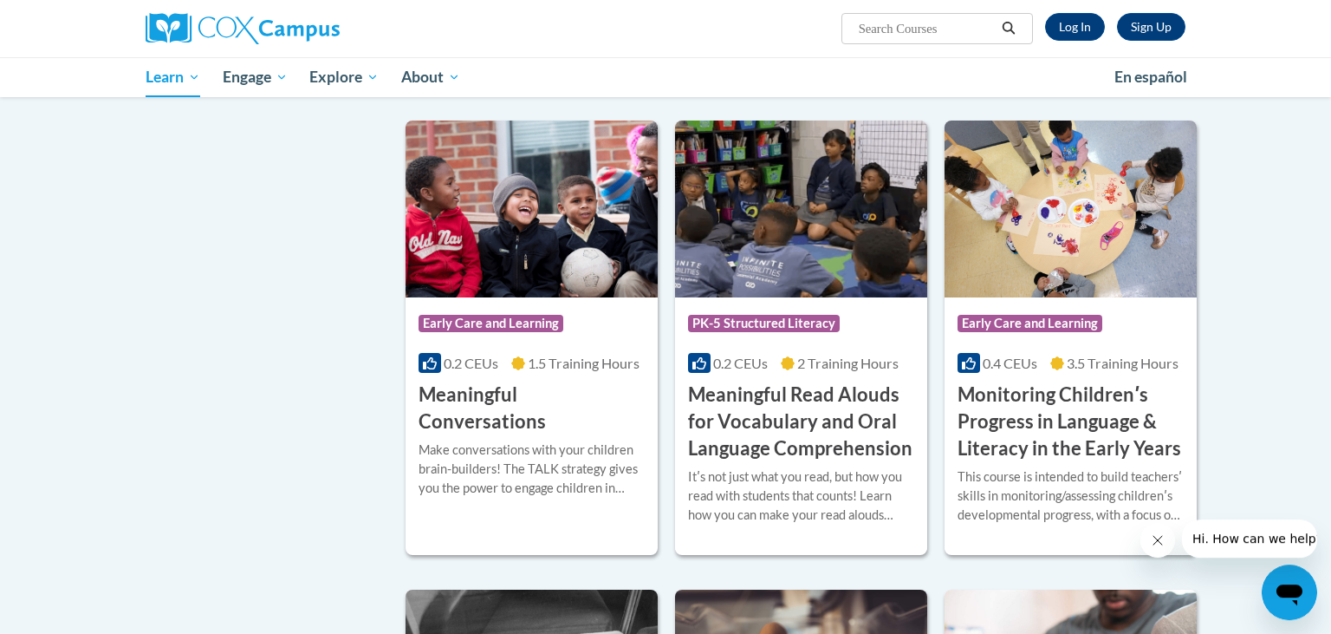
scroll to position [2427, 0]
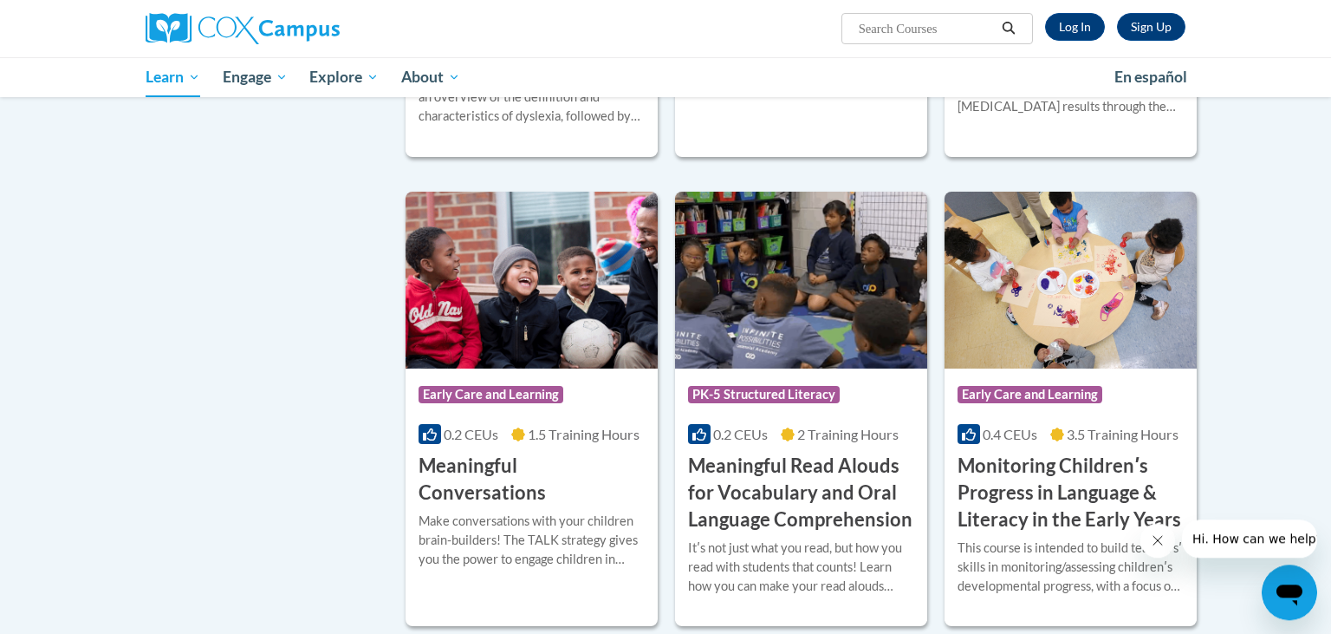
click at [1298, 350] on body "Sign Up Log In Search Search... Toggle navigation My Learning My Learning My Co…" at bounding box center [665, 27] width 1331 height 4909
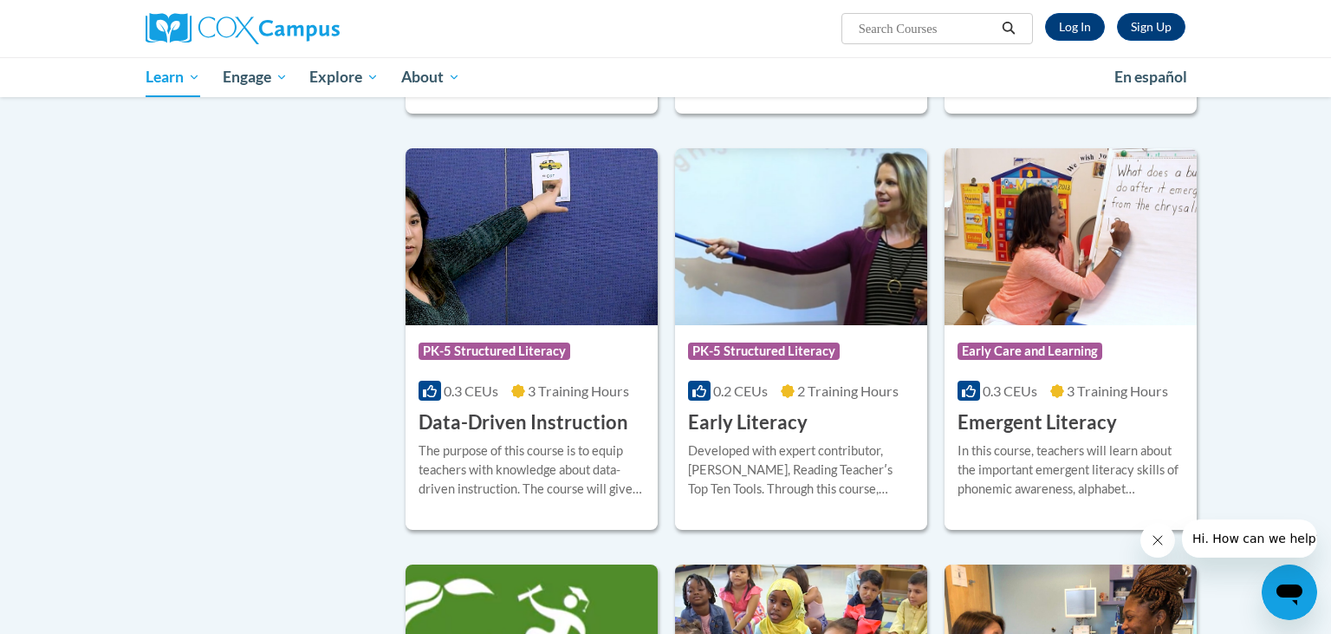
scroll to position [1579, 0]
